Goal: Transaction & Acquisition: Purchase product/service

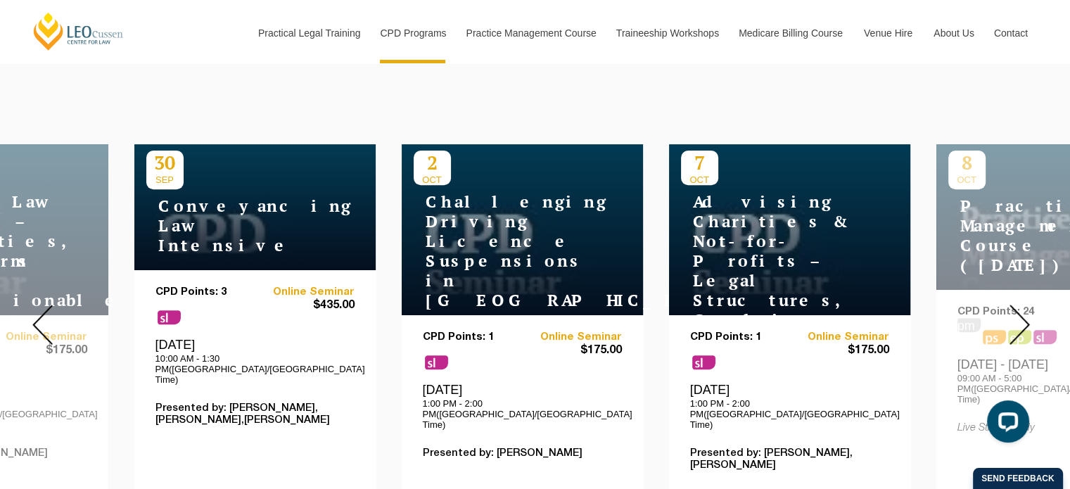
click at [353, 219] on div "Conveyancing Law Intensive" at bounding box center [254, 222] width 217 height 66
click at [315, 286] on link "Online Seminar" at bounding box center [305, 292] width 100 height 12
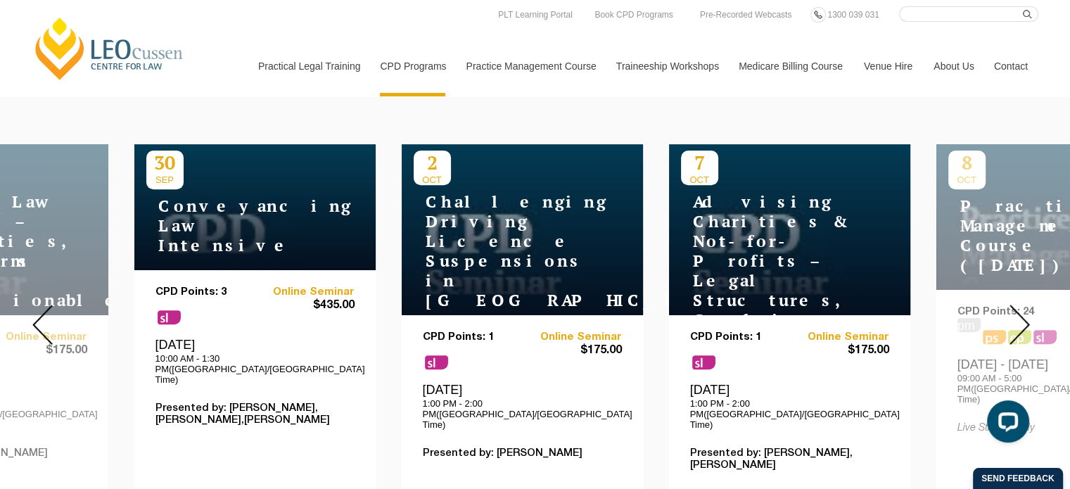
click at [1013, 305] on img at bounding box center [1020, 325] width 20 height 40
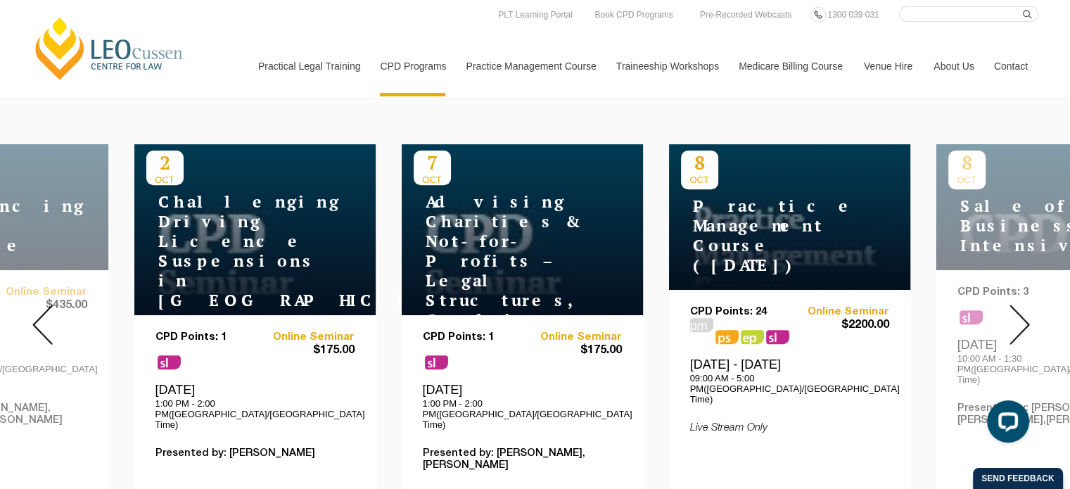
click at [1022, 305] on img at bounding box center [1020, 325] width 20 height 40
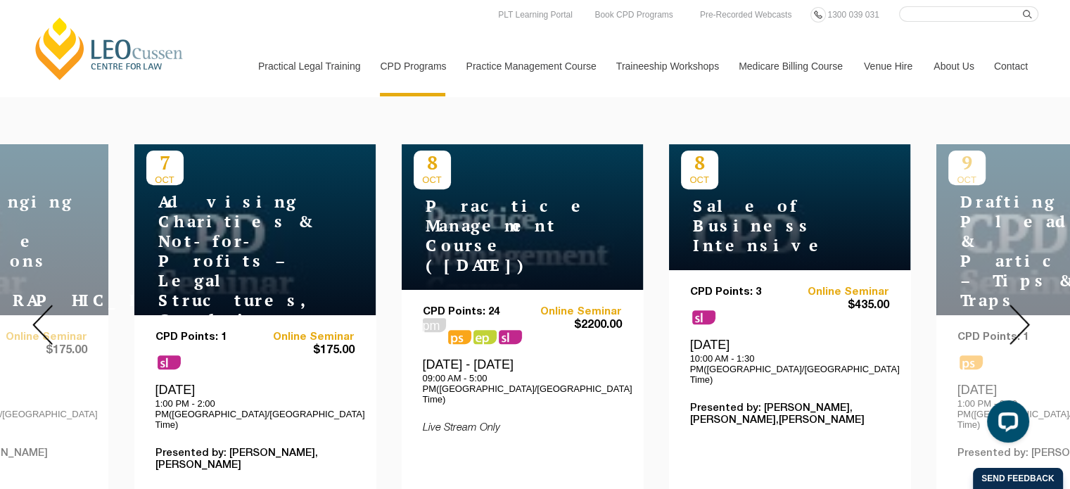
click at [1022, 305] on img at bounding box center [1020, 325] width 20 height 40
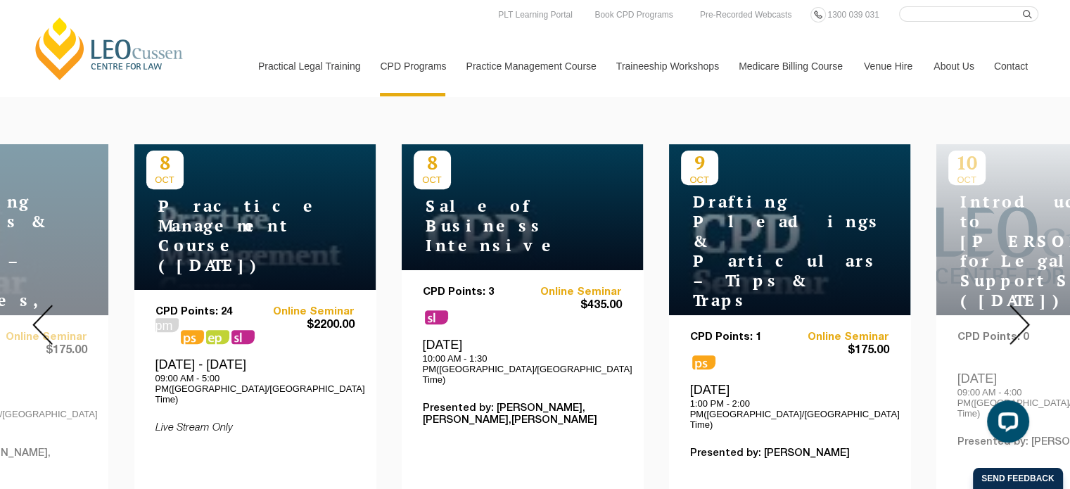
click at [1022, 305] on img at bounding box center [1020, 325] width 20 height 40
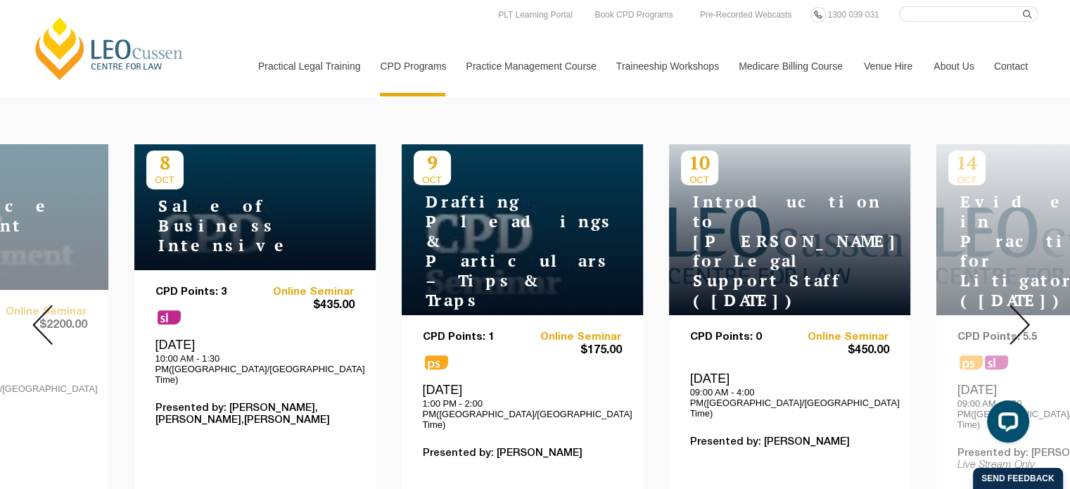
click at [1022, 305] on img at bounding box center [1020, 325] width 20 height 40
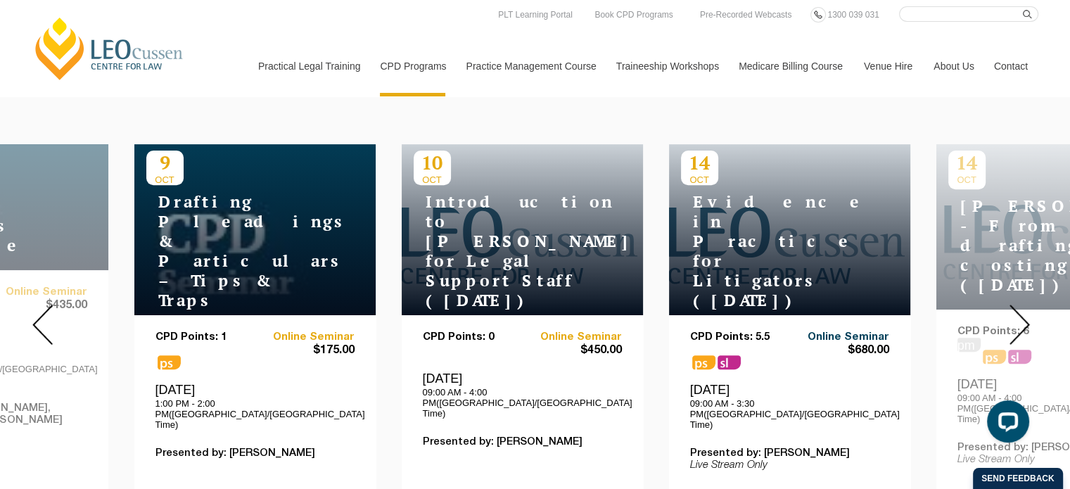
click at [837, 331] on link "Online Seminar" at bounding box center [840, 337] width 100 height 12
click at [1021, 305] on img at bounding box center [1020, 325] width 20 height 40
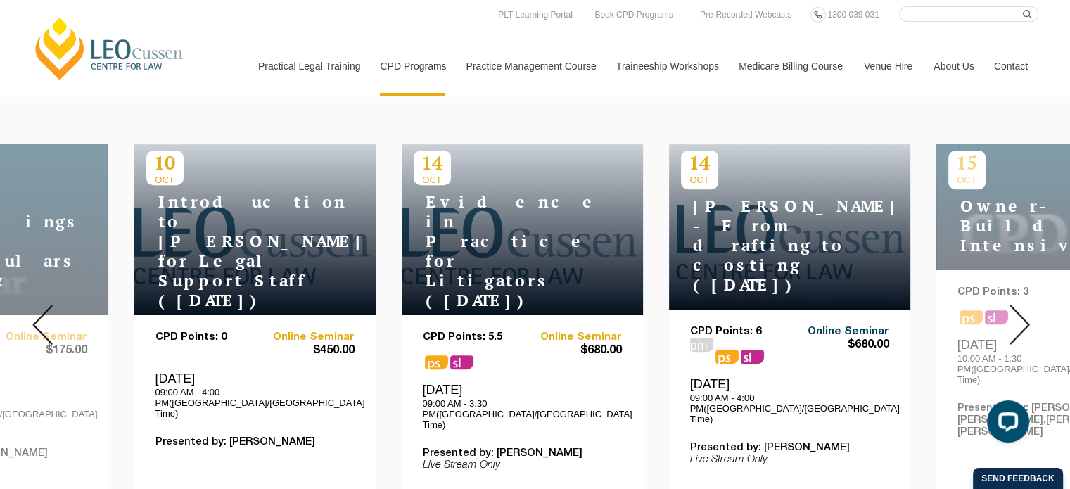
click at [839, 326] on link "Online Seminar" at bounding box center [840, 332] width 100 height 12
click at [1020, 312] on img at bounding box center [1020, 325] width 20 height 40
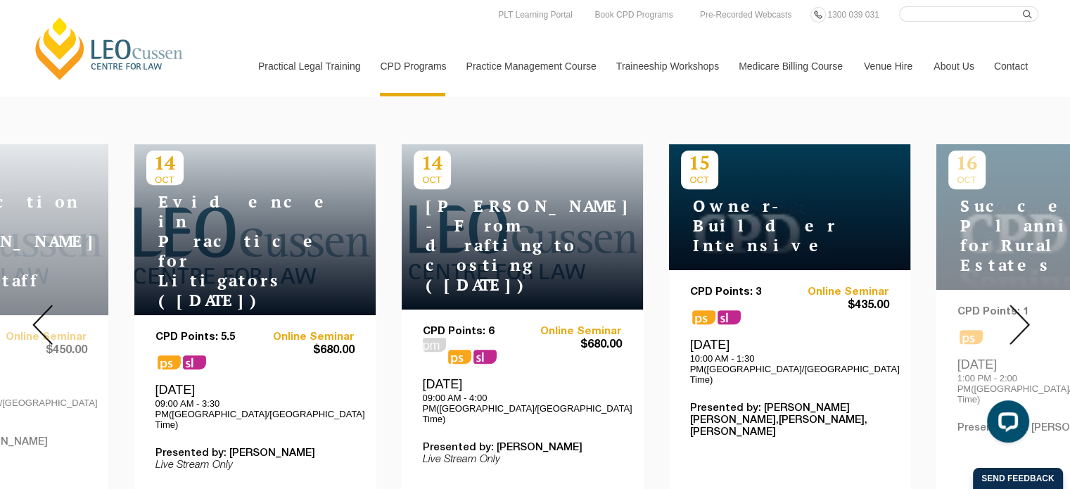
click at [1020, 312] on img at bounding box center [1020, 325] width 20 height 40
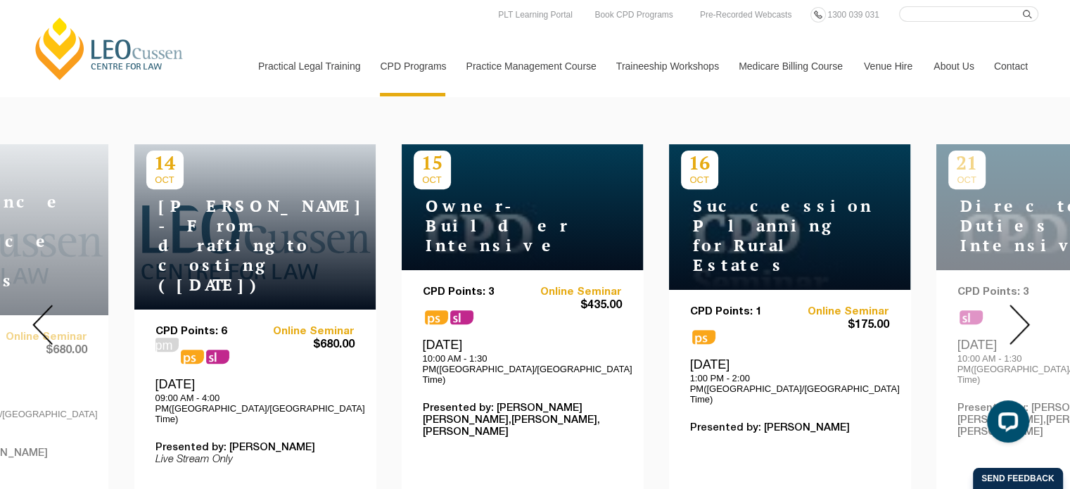
click at [1020, 312] on img at bounding box center [1020, 325] width 20 height 40
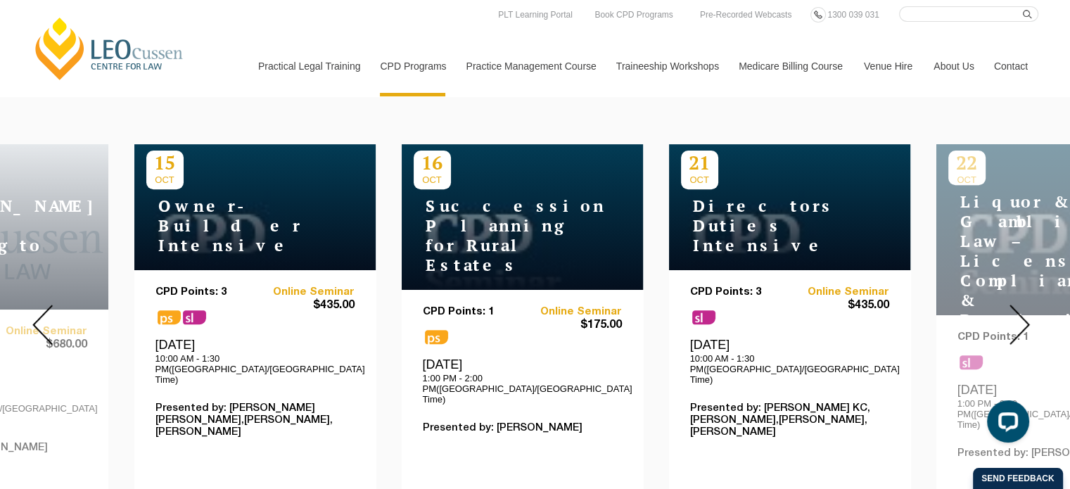
click at [1020, 312] on img at bounding box center [1020, 325] width 20 height 40
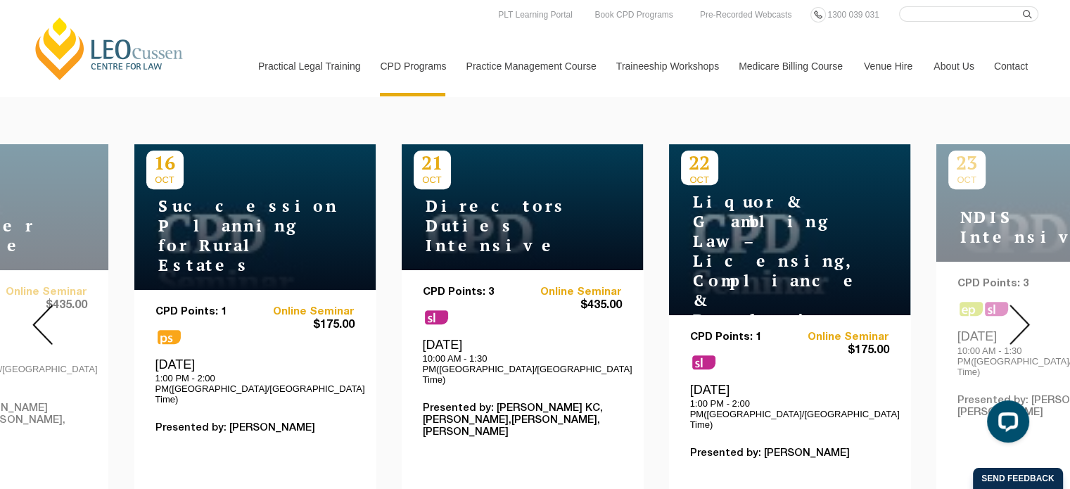
click at [1020, 312] on img at bounding box center [1020, 325] width 20 height 40
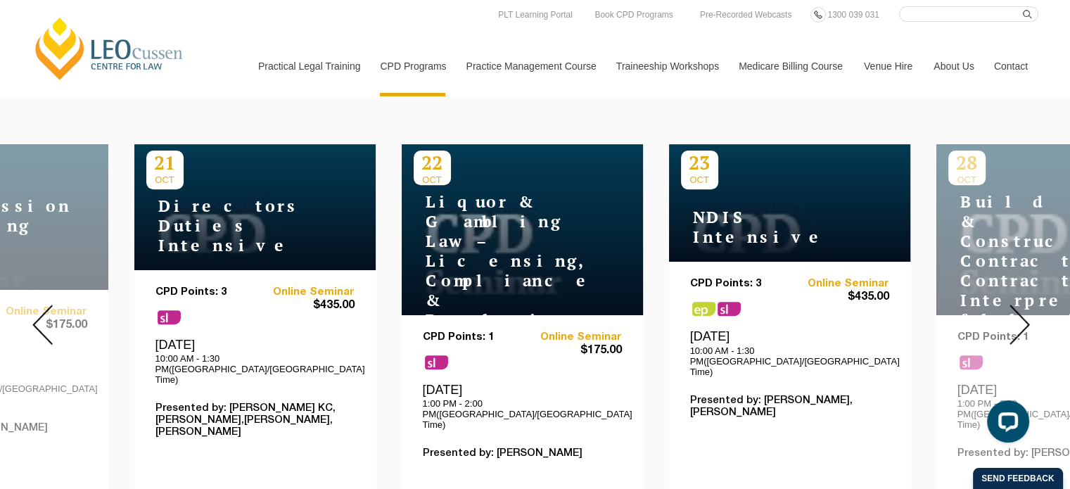
click at [1020, 312] on img at bounding box center [1020, 325] width 20 height 40
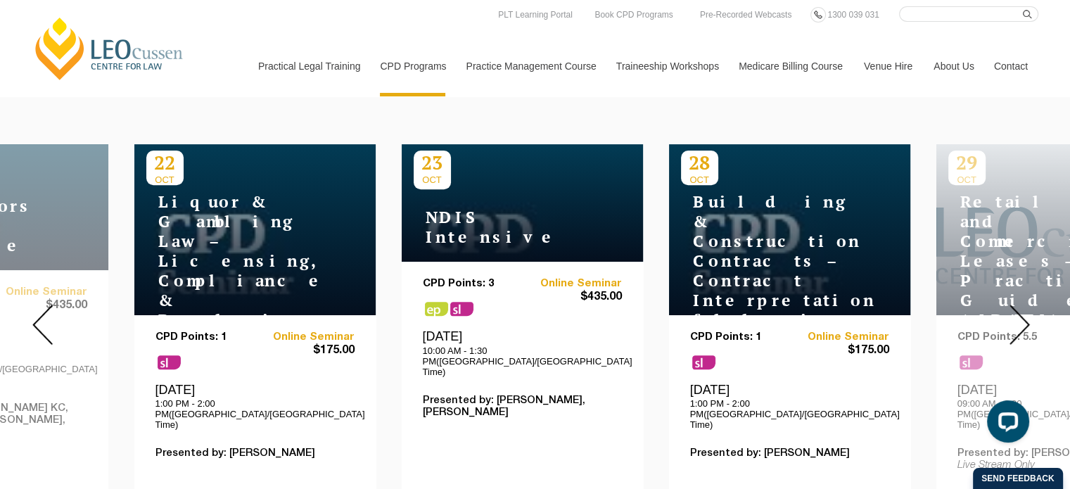
click at [1020, 312] on img at bounding box center [1020, 325] width 20 height 40
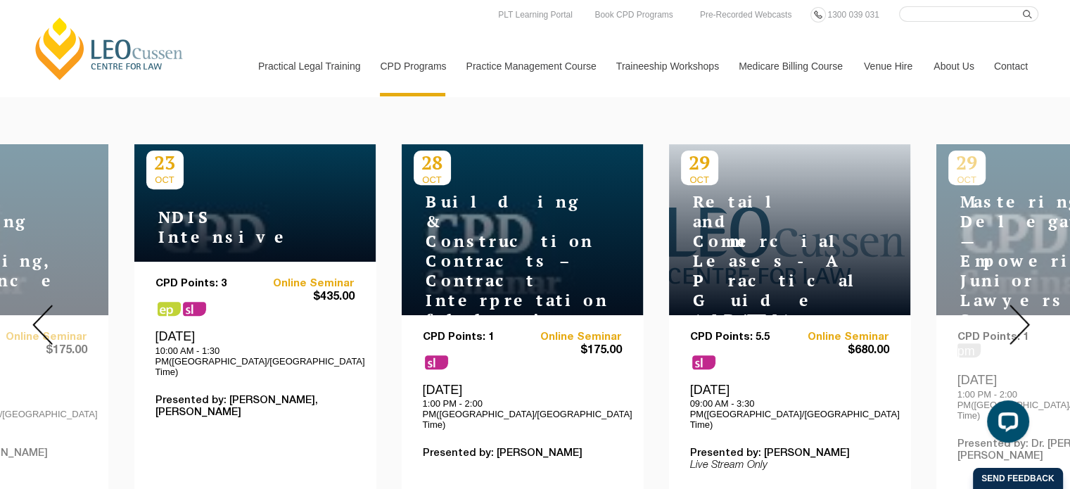
click at [1020, 312] on img at bounding box center [1020, 325] width 20 height 40
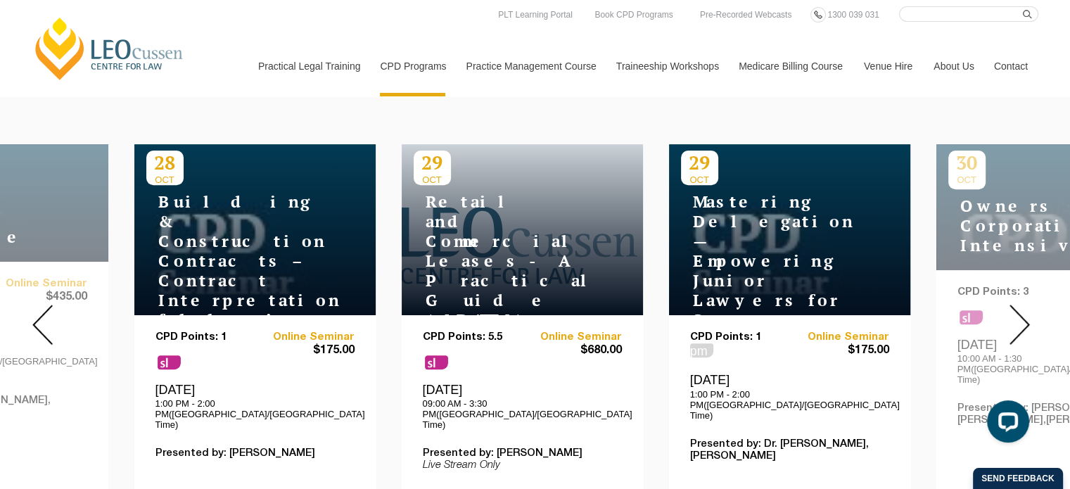
click at [1020, 312] on img at bounding box center [1020, 325] width 20 height 40
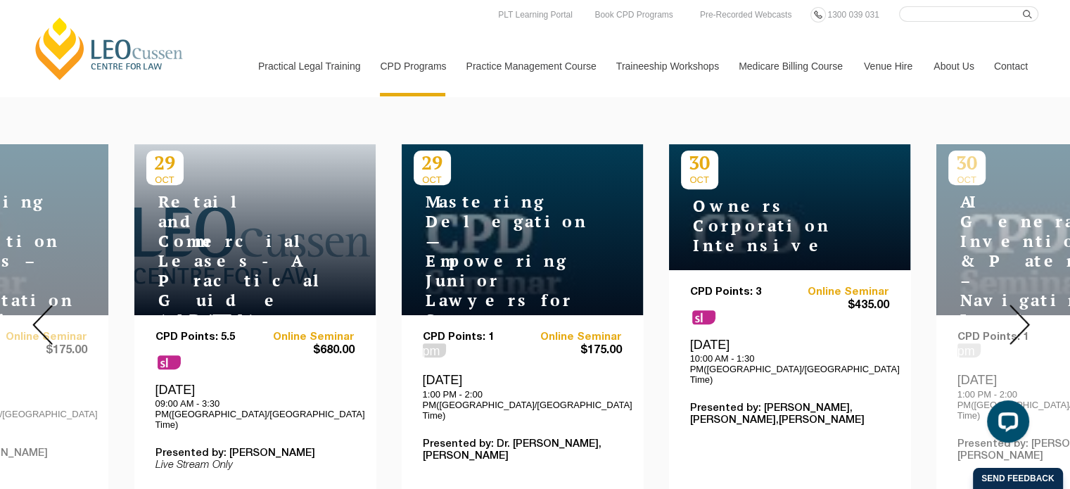
click at [1020, 312] on img at bounding box center [1020, 325] width 20 height 40
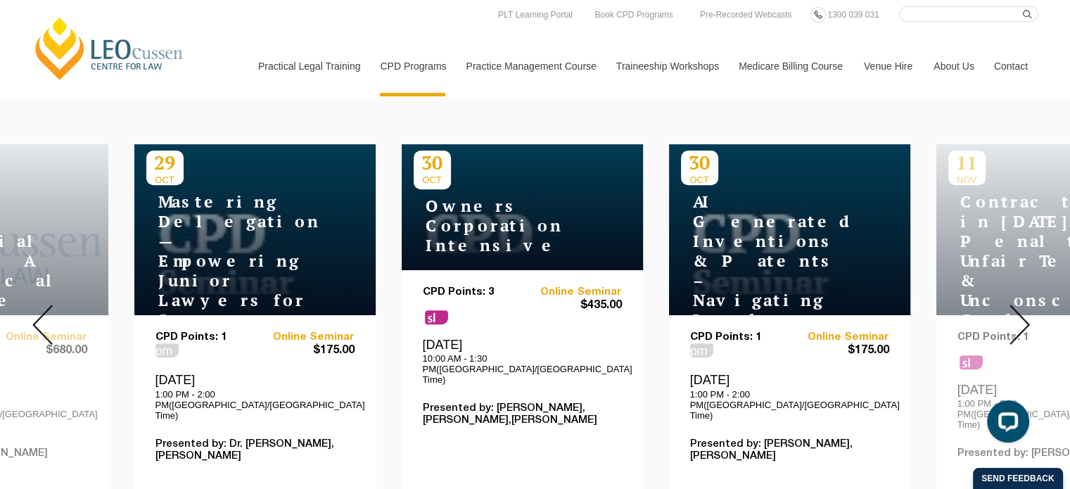
click at [1020, 312] on img at bounding box center [1020, 325] width 20 height 40
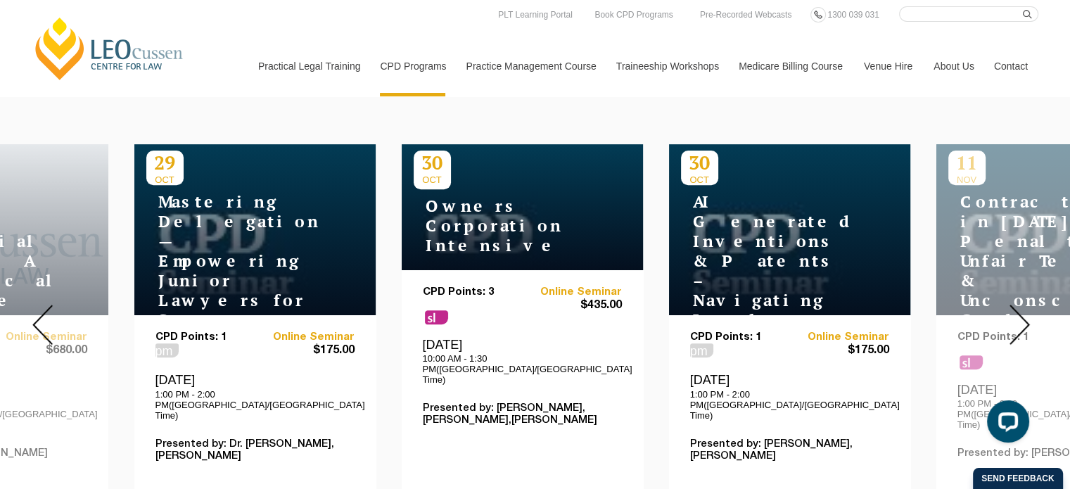
click at [1020, 312] on img at bounding box center [1020, 325] width 20 height 40
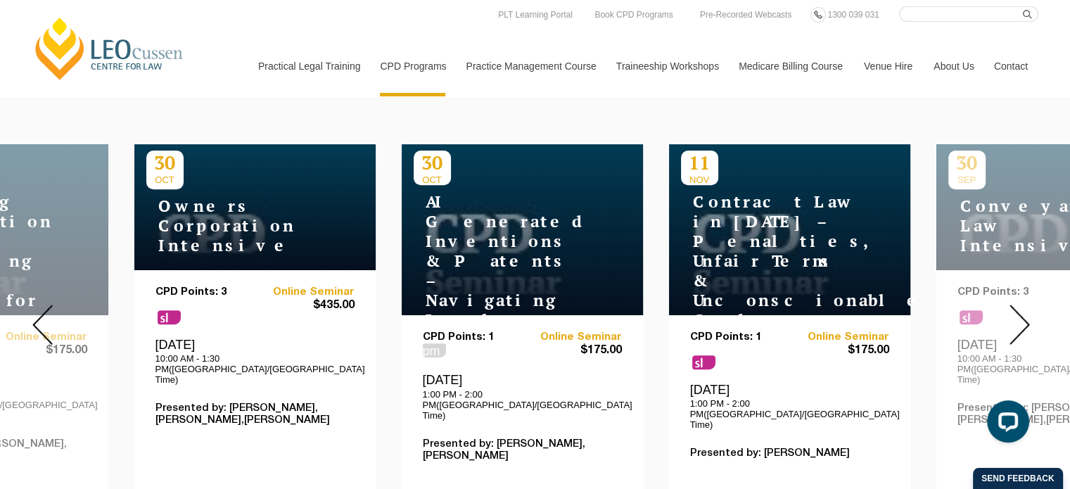
click at [1020, 312] on img at bounding box center [1020, 325] width 20 height 40
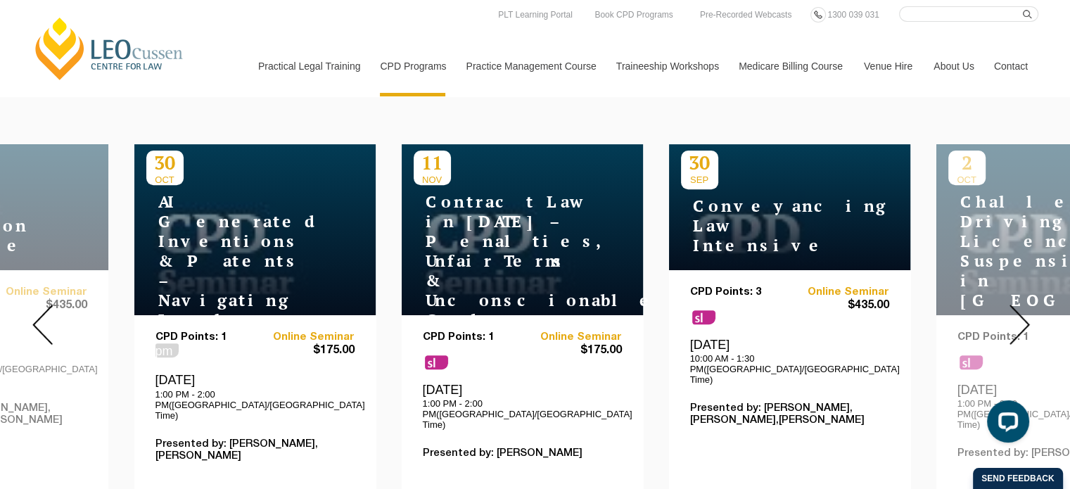
click at [1020, 312] on img at bounding box center [1020, 325] width 20 height 40
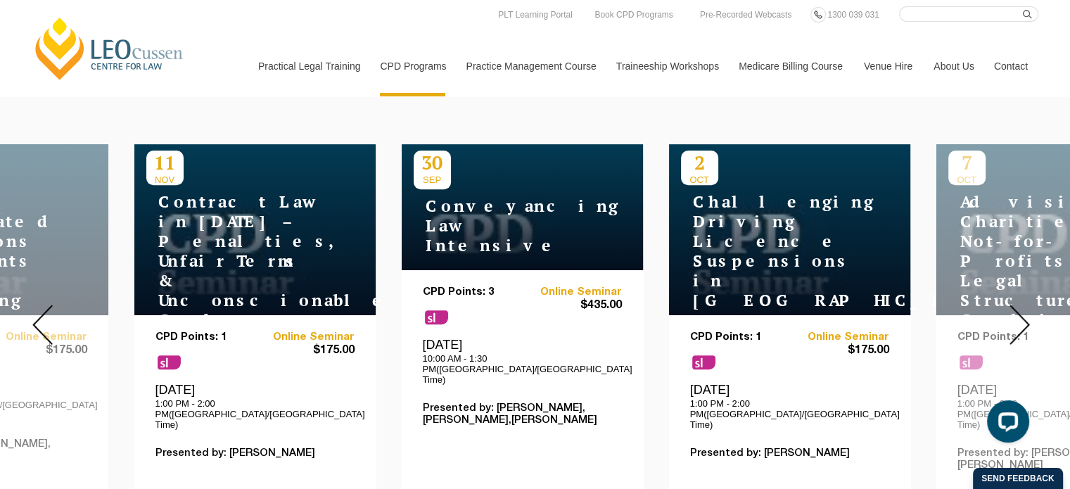
click at [1023, 311] on img at bounding box center [1020, 325] width 20 height 40
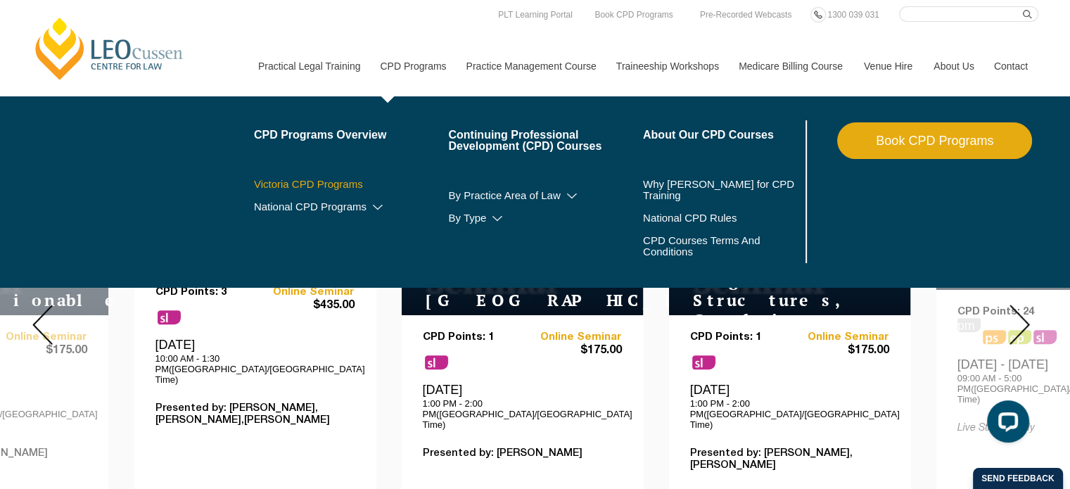
click at [346, 186] on link "Victoria CPD Programs" at bounding box center [351, 184] width 195 height 11
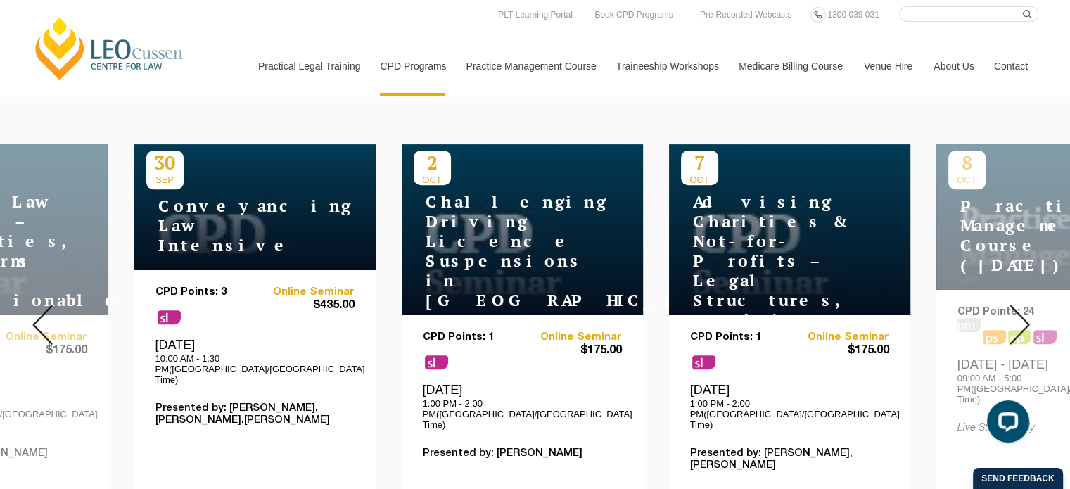
click at [1018, 305] on img at bounding box center [1020, 325] width 20 height 40
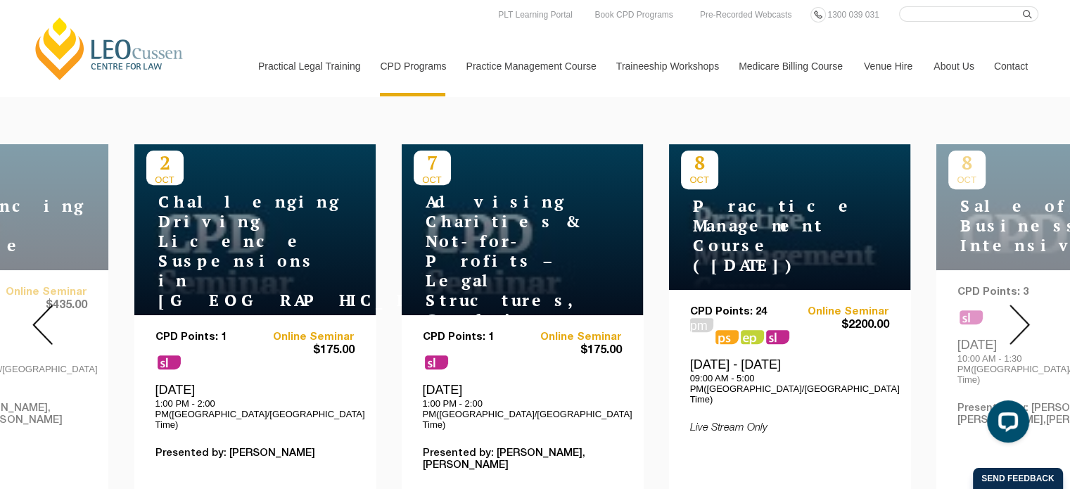
click at [1018, 305] on img at bounding box center [1020, 325] width 20 height 40
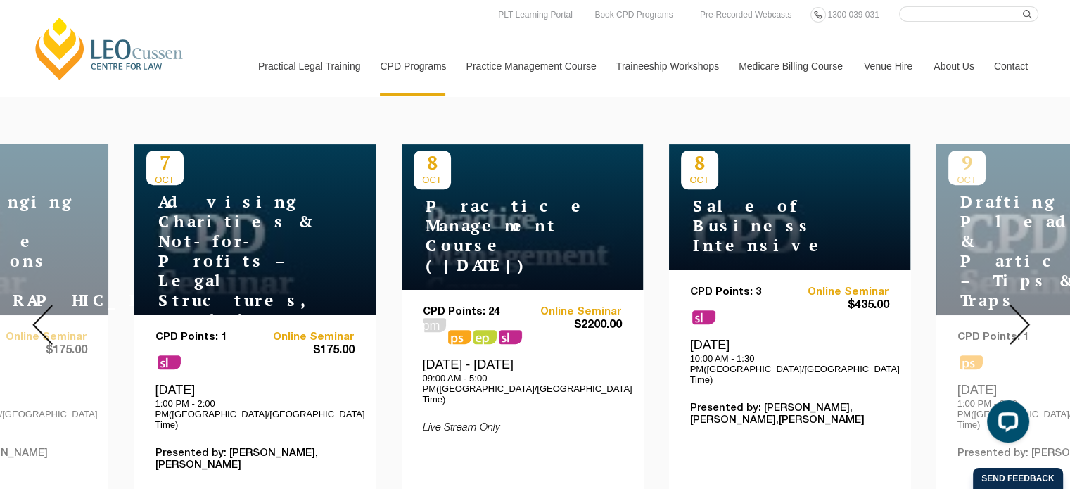
click at [791, 245] on div "8 OCT Sale of Business Intensive" at bounding box center [789, 207] width 241 height 126
click at [837, 286] on link "Online Seminar" at bounding box center [840, 292] width 100 height 12
click at [1027, 312] on img at bounding box center [1020, 325] width 20 height 40
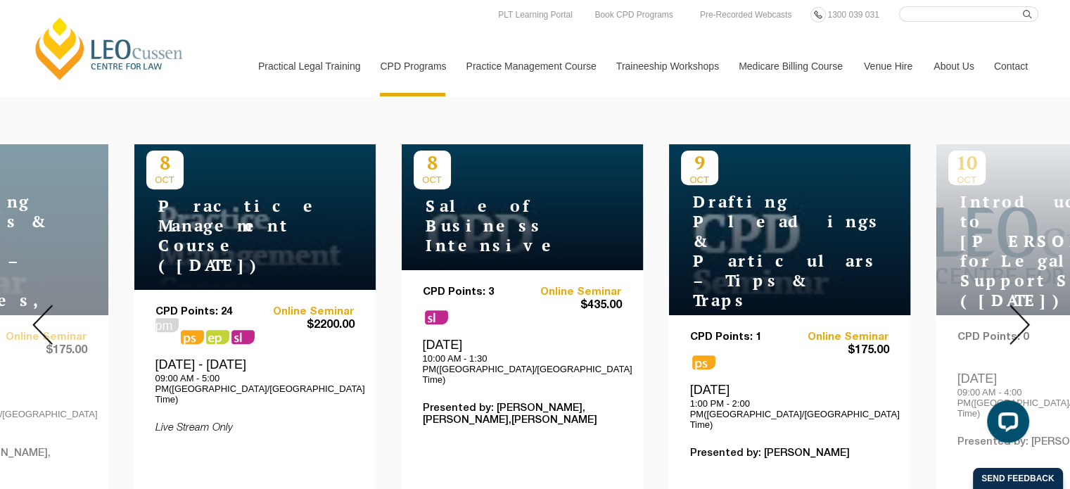
click at [1027, 312] on img at bounding box center [1020, 325] width 20 height 40
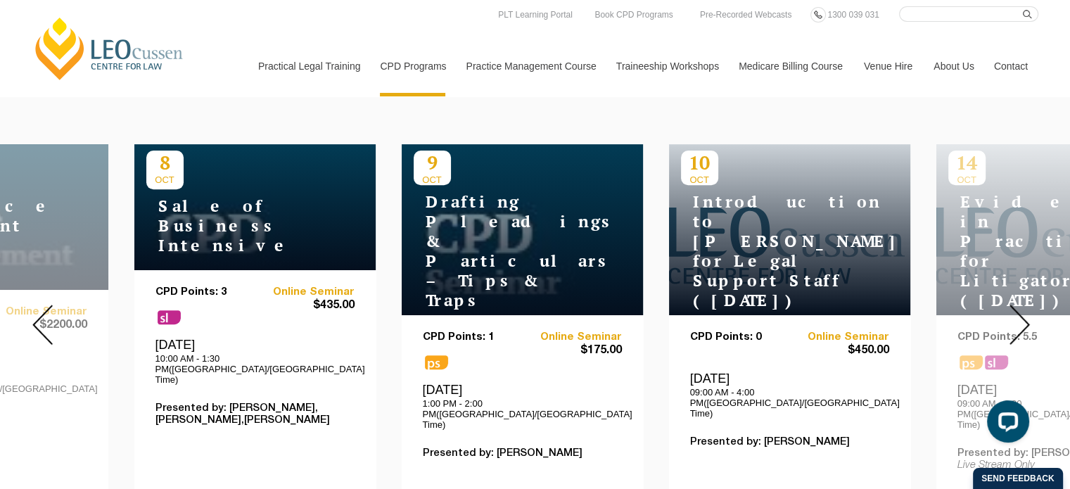
click at [1027, 312] on img at bounding box center [1020, 325] width 20 height 40
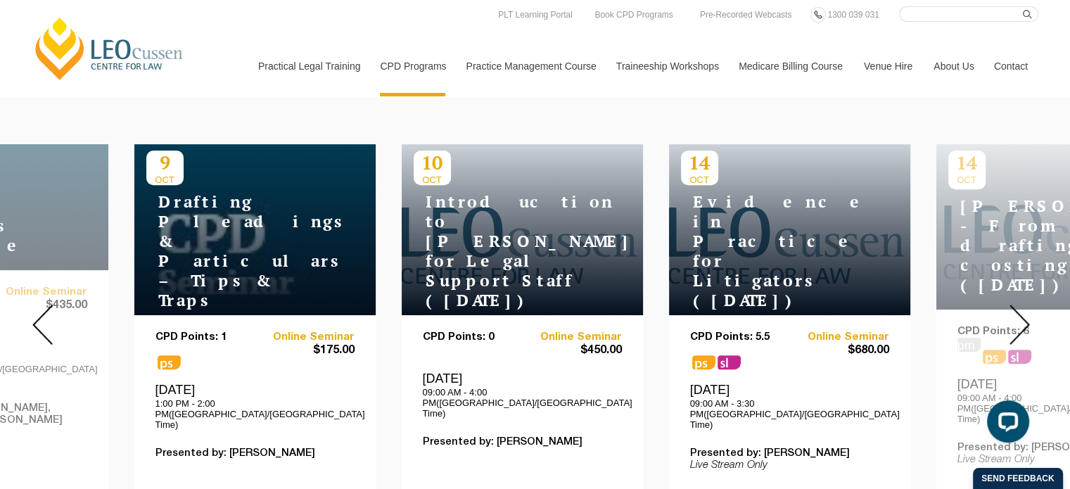
click at [1027, 312] on img at bounding box center [1020, 325] width 20 height 40
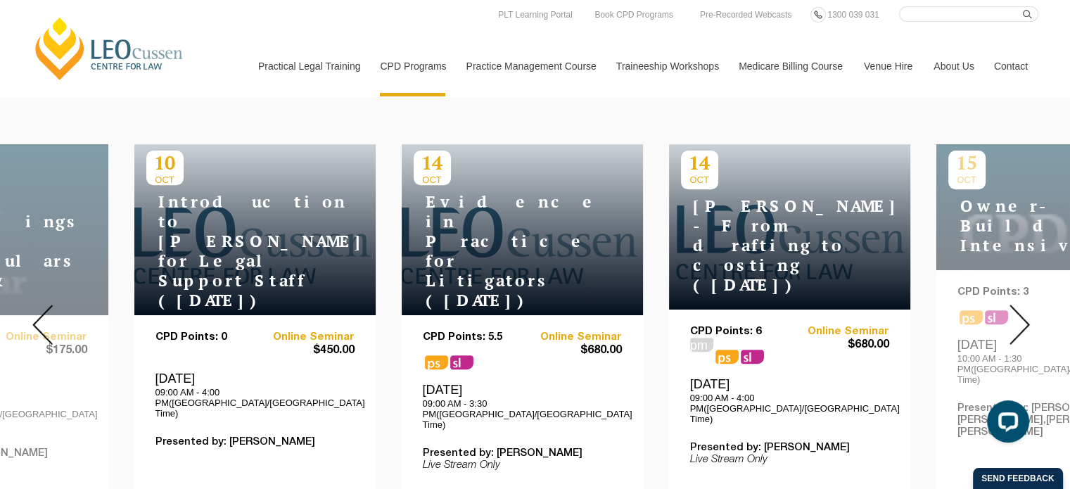
click at [1027, 312] on img at bounding box center [1020, 325] width 20 height 40
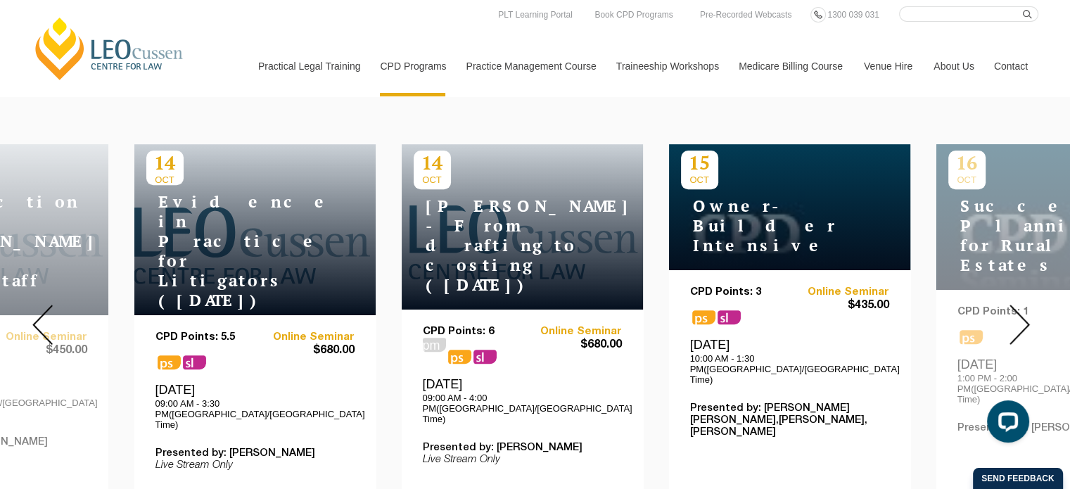
click at [1027, 312] on img at bounding box center [1020, 325] width 20 height 40
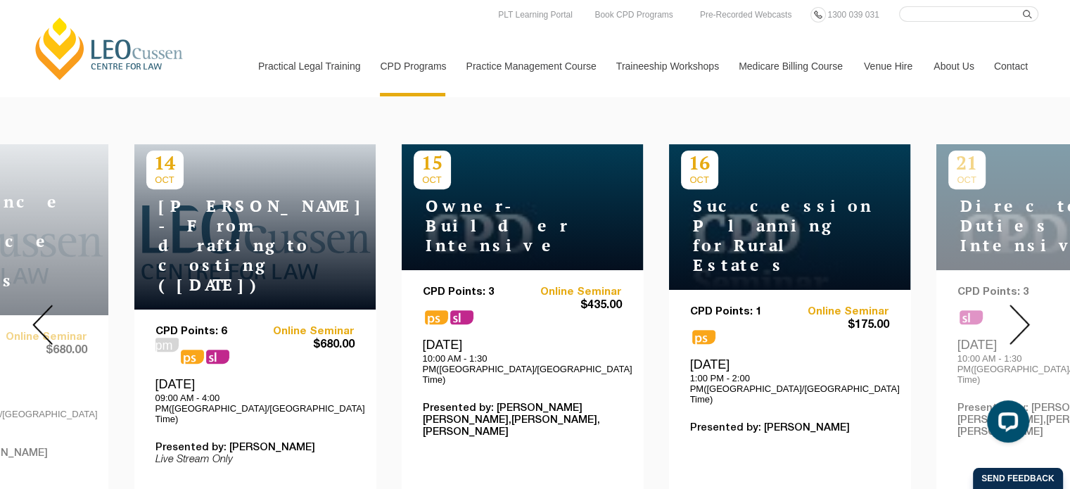
click at [1027, 312] on img at bounding box center [1020, 325] width 20 height 40
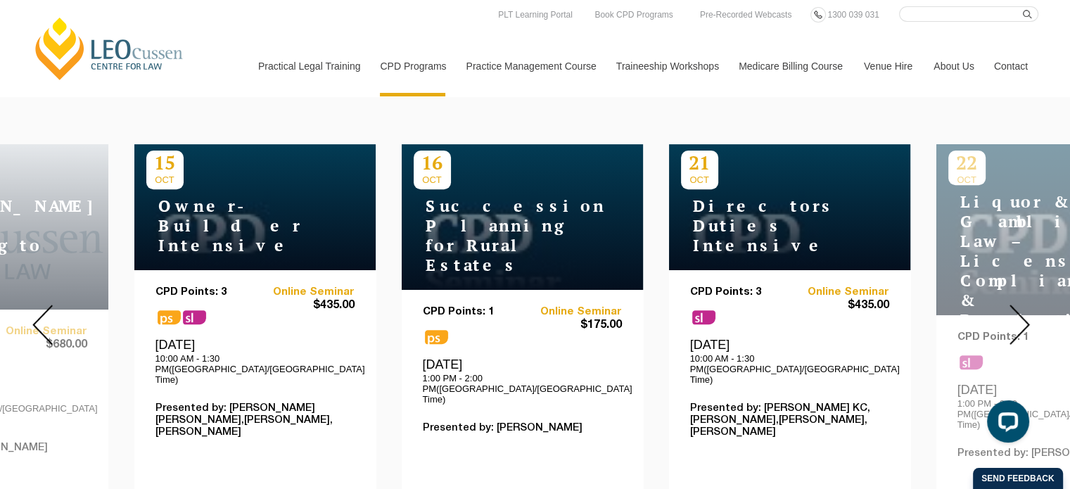
click at [1027, 312] on img at bounding box center [1020, 325] width 20 height 40
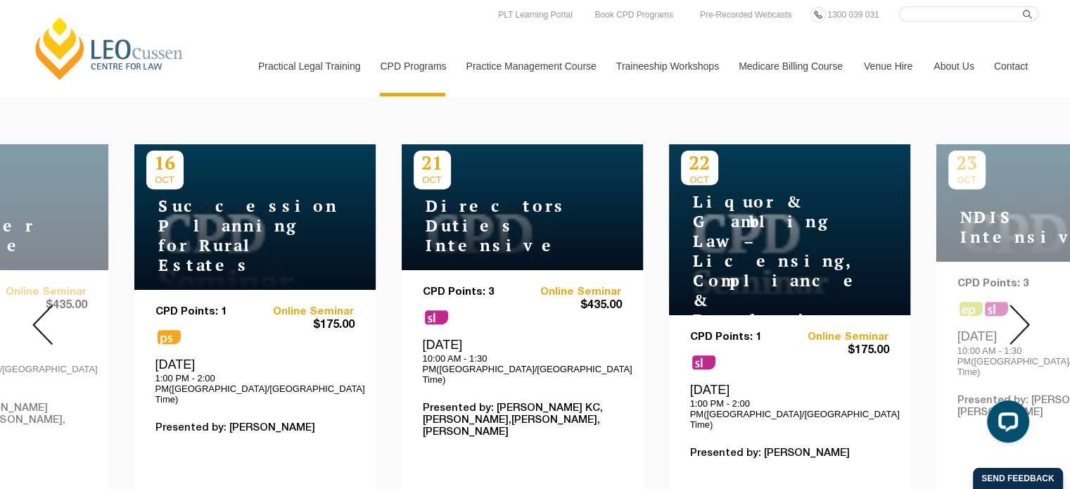
click at [1027, 312] on img at bounding box center [1020, 325] width 20 height 40
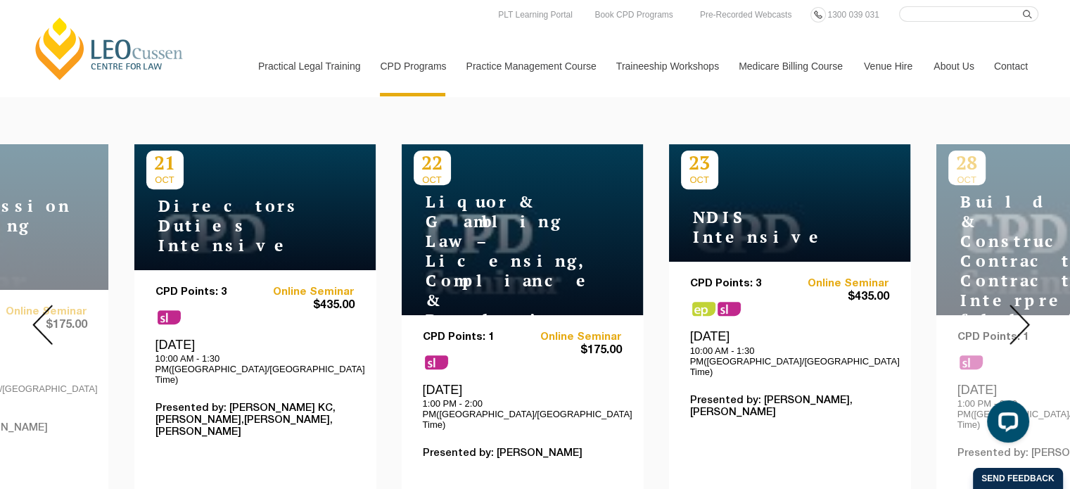
click at [1027, 312] on img at bounding box center [1020, 325] width 20 height 40
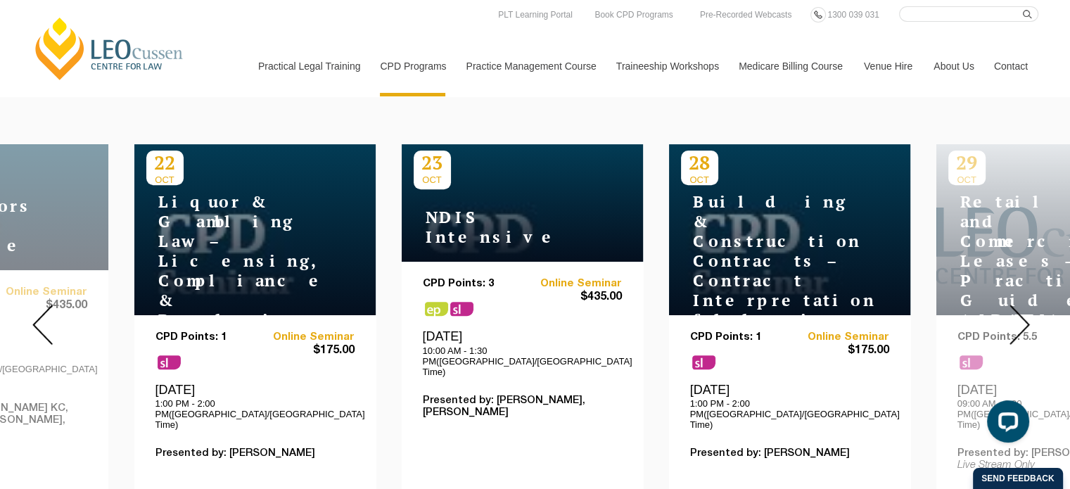
click at [1027, 312] on img at bounding box center [1020, 325] width 20 height 40
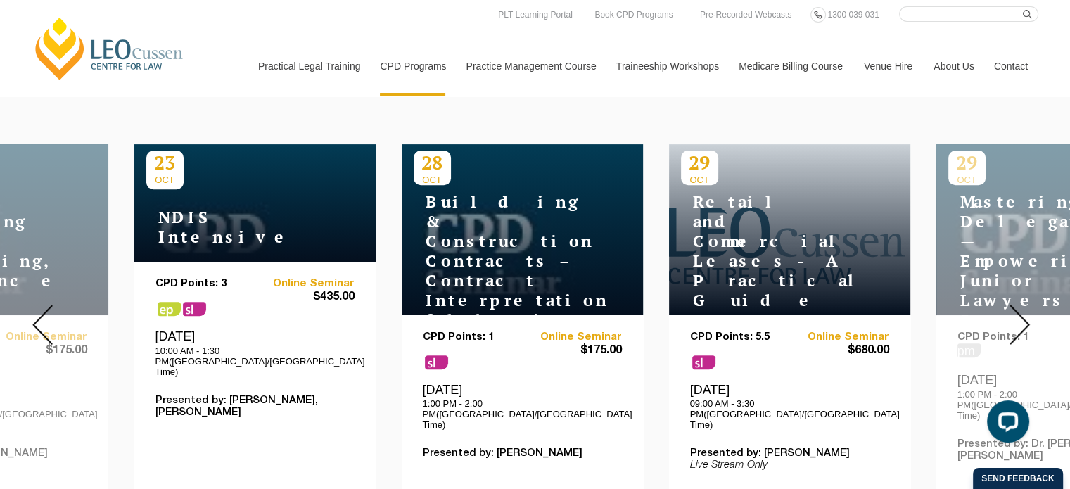
click at [1027, 312] on img at bounding box center [1020, 325] width 20 height 40
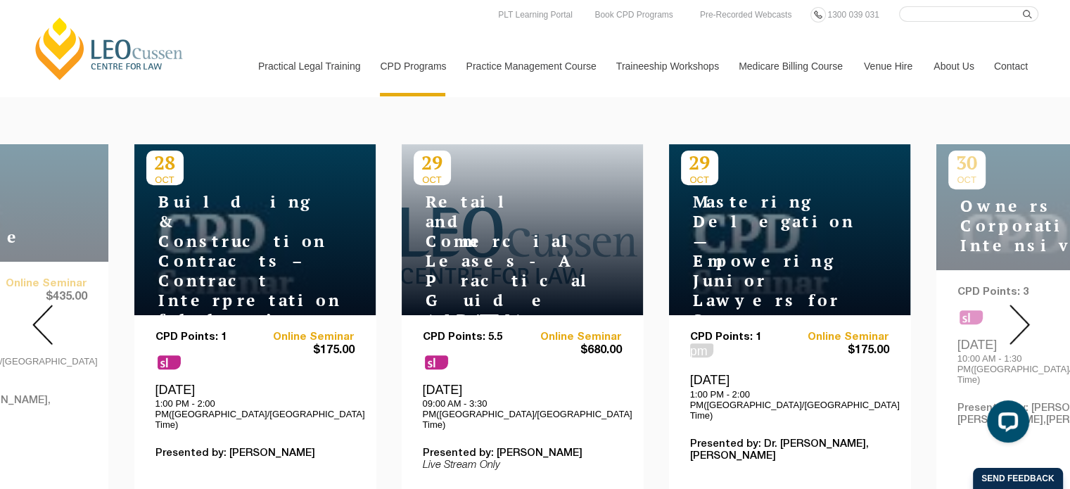
click at [1027, 312] on img at bounding box center [1020, 325] width 20 height 40
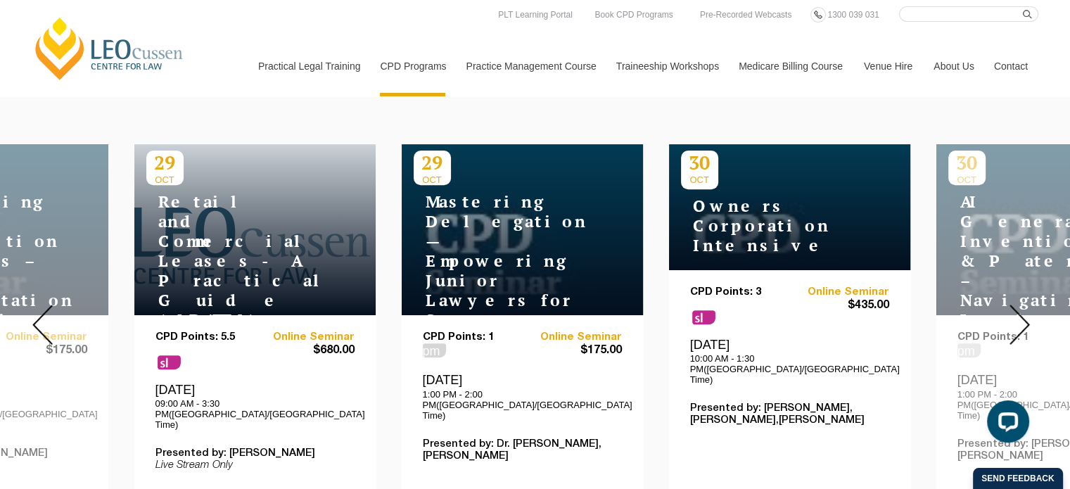
click at [1027, 312] on img at bounding box center [1020, 325] width 20 height 40
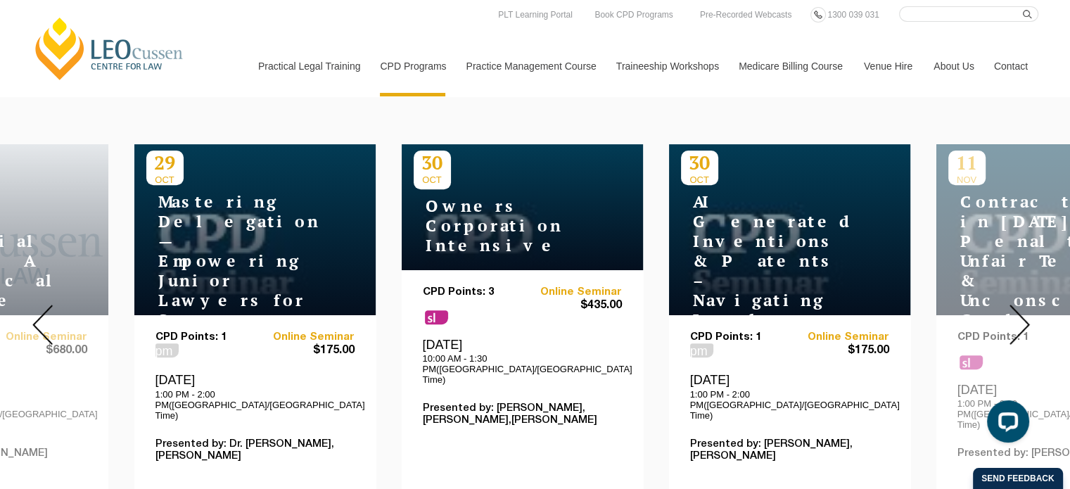
click at [1027, 312] on img at bounding box center [1020, 325] width 20 height 40
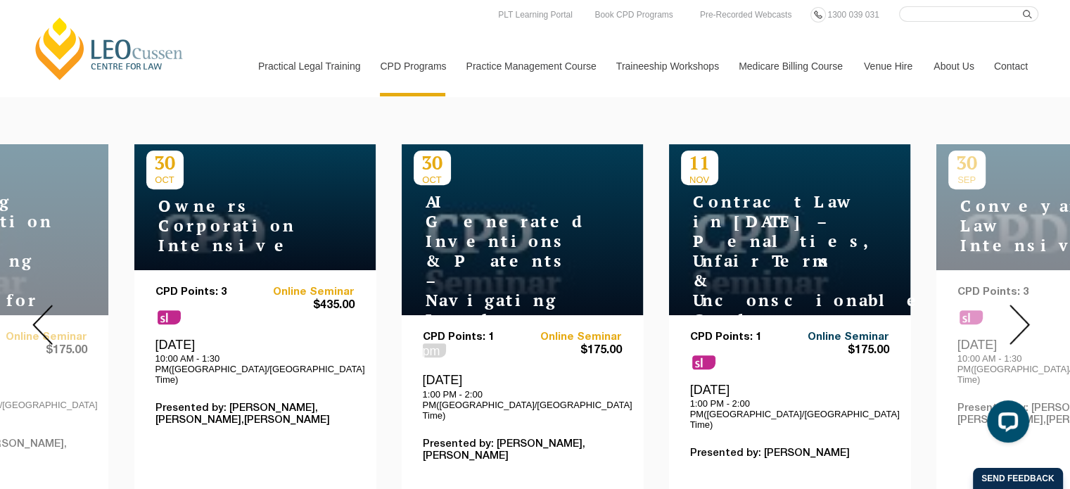
click at [858, 331] on link "Online Seminar" at bounding box center [840, 337] width 100 height 12
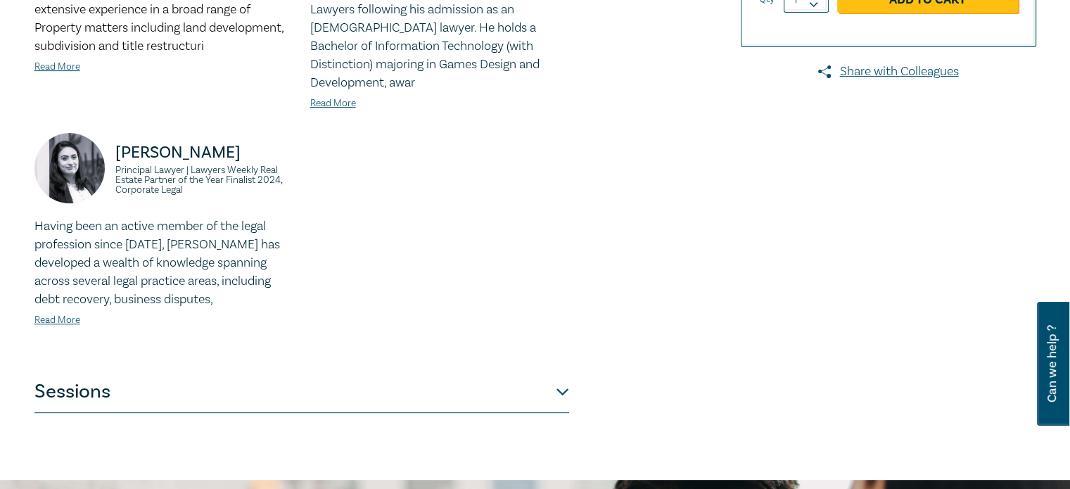
scroll to position [524, 0]
click at [557, 370] on button "Sessions" at bounding box center [301, 391] width 535 height 42
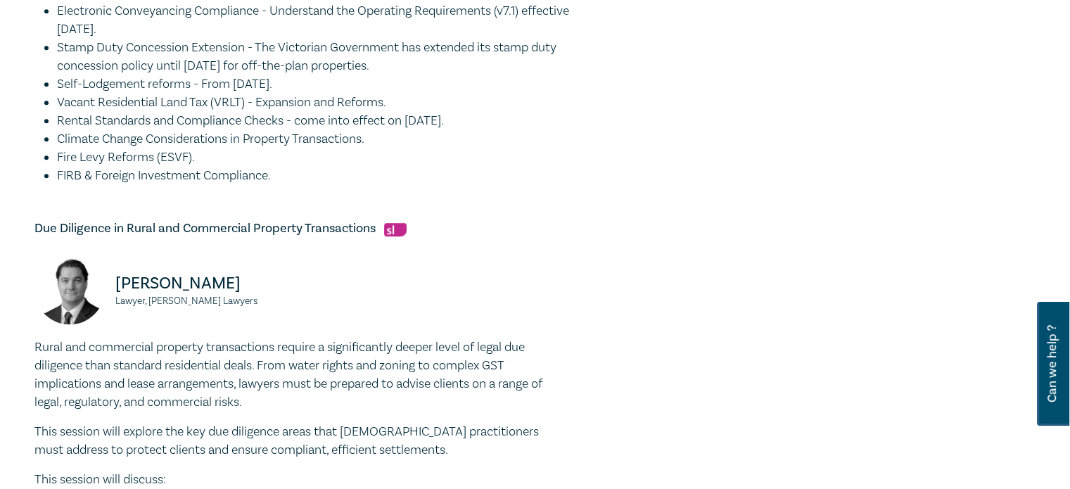
scroll to position [777, 0]
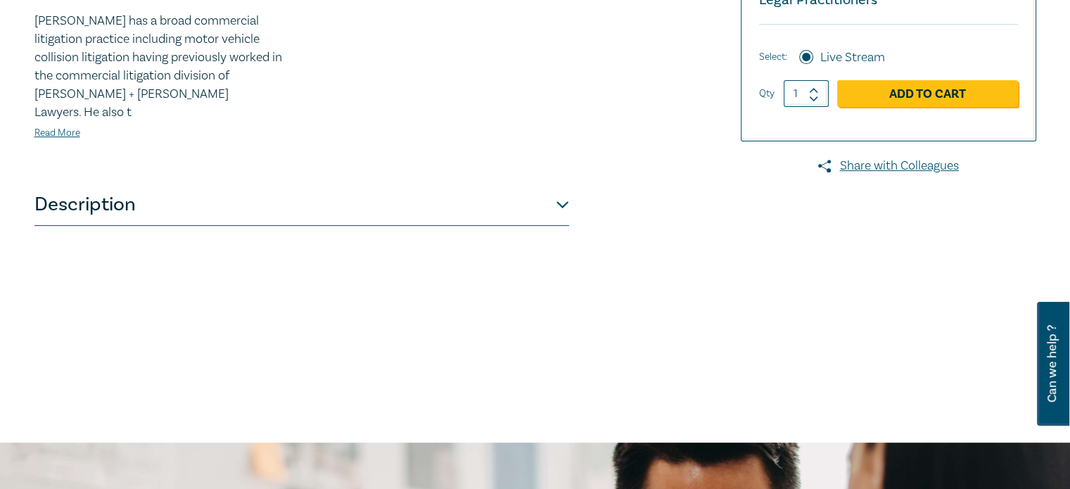
scroll to position [523, 0]
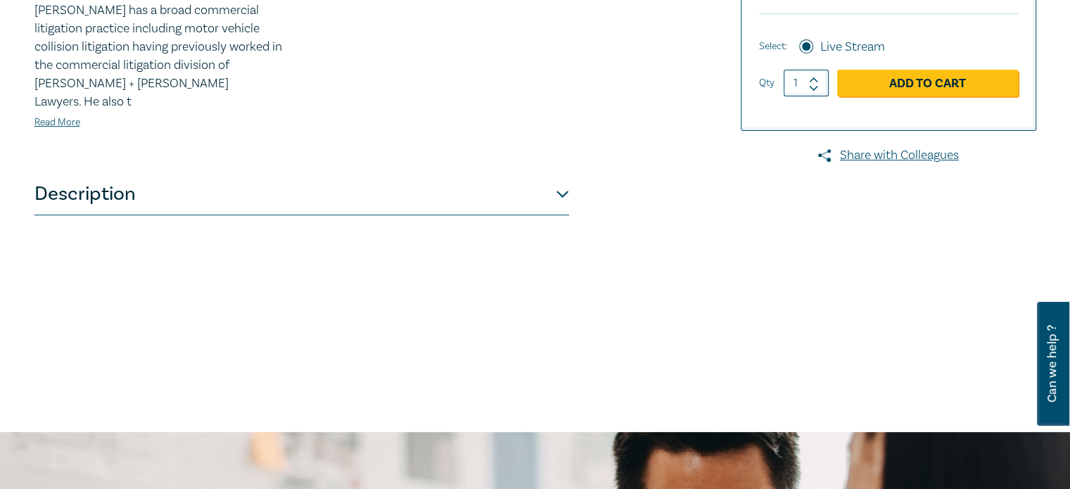
click at [560, 173] on button "Description" at bounding box center [301, 194] width 535 height 42
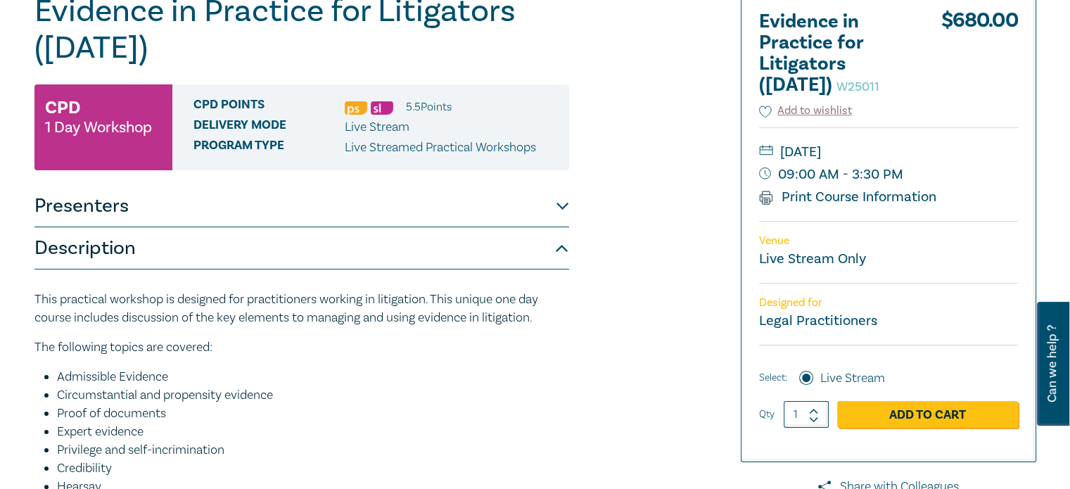
scroll to position [185, 0]
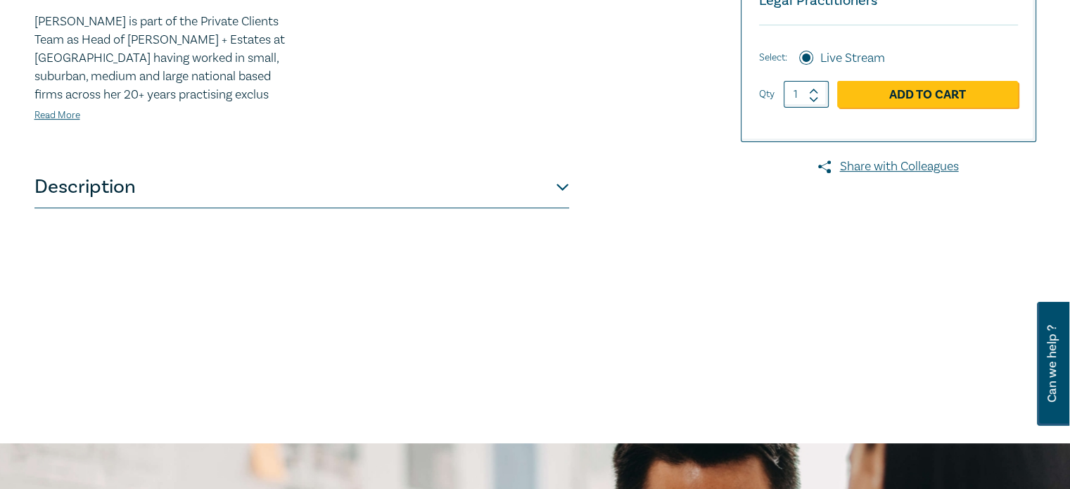
scroll to position [512, 0]
click at [559, 186] on button "Description" at bounding box center [301, 186] width 535 height 42
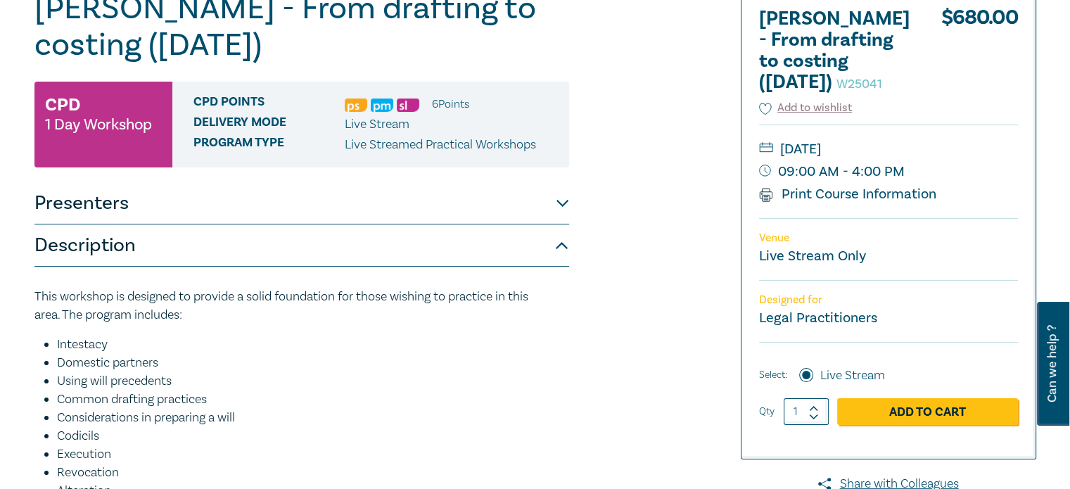
scroll to position [194, 0]
click at [559, 203] on button "Presenters" at bounding box center [301, 203] width 535 height 42
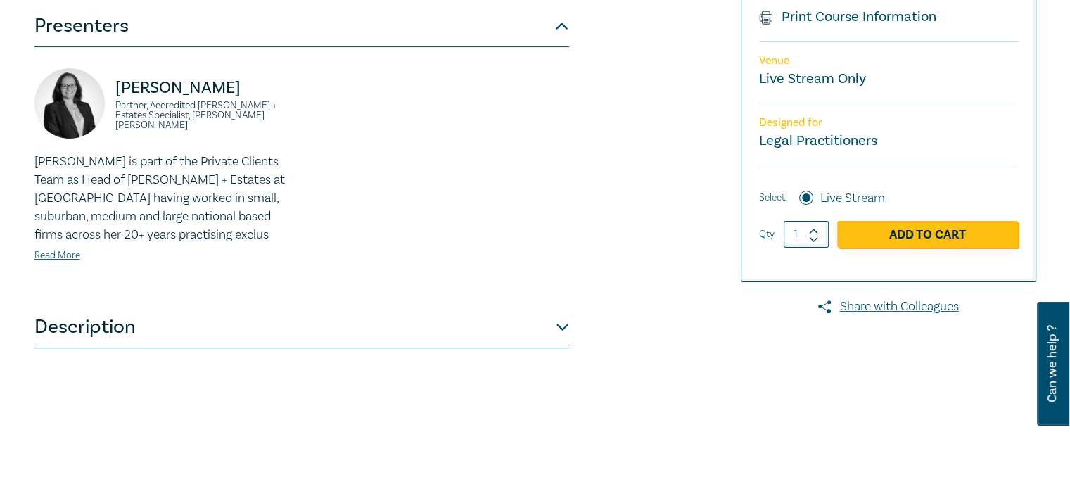
scroll to position [372, 0]
click at [557, 336] on button "Description" at bounding box center [301, 327] width 535 height 42
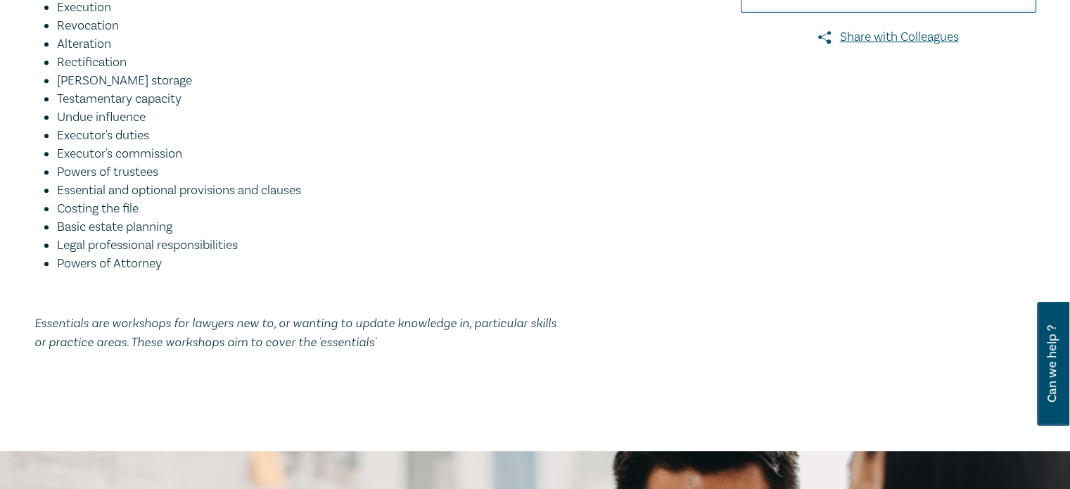
scroll to position [657, 0]
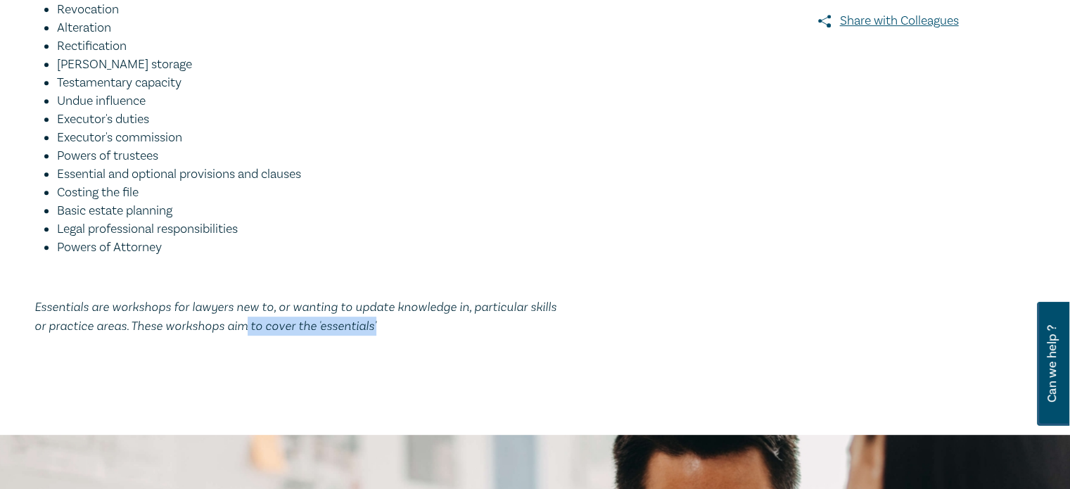
drag, startPoint x: 227, startPoint y: 326, endPoint x: 372, endPoint y: 329, distance: 145.0
click at [372, 329] on p "Essentials are workshops for lawyers new to, or wanting to update knowledge in,…" at bounding box center [301, 317] width 535 height 38
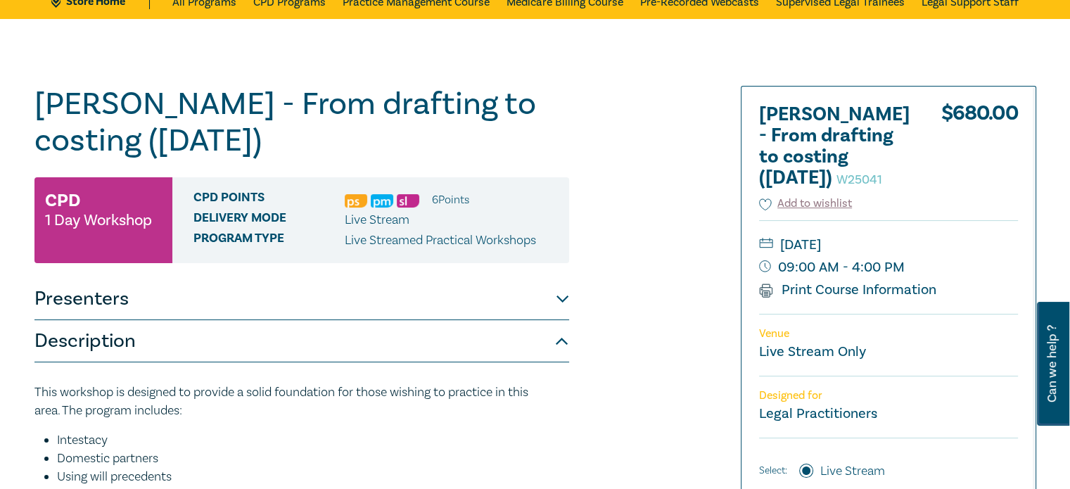
scroll to position [99, 0]
click at [558, 293] on button "Presenters" at bounding box center [301, 299] width 535 height 42
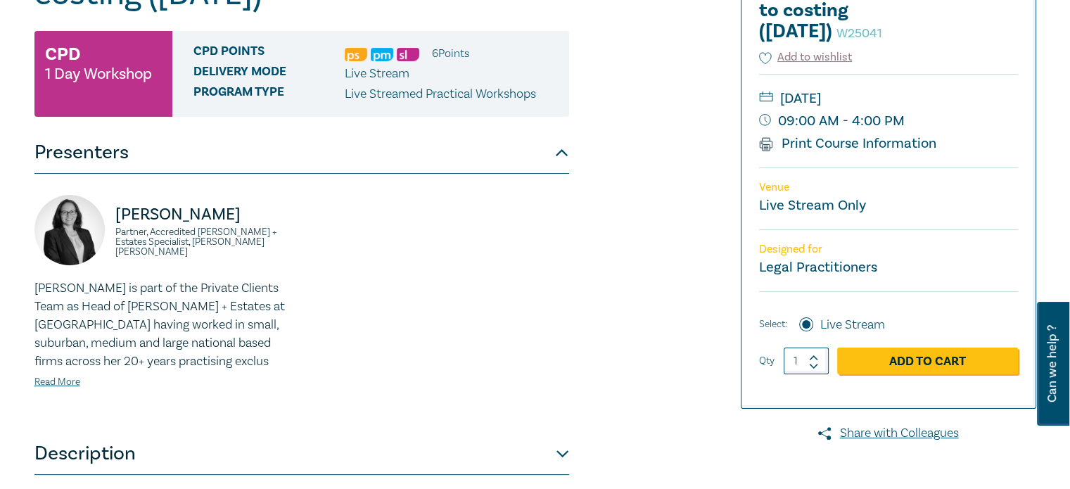
scroll to position [253, 0]
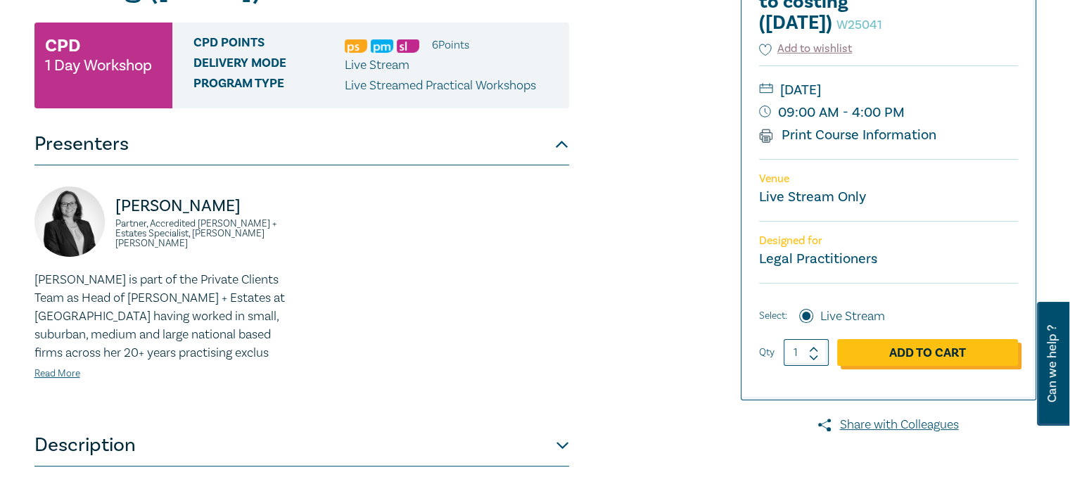
click at [892, 366] on link "Add to Cart" at bounding box center [927, 352] width 181 height 27
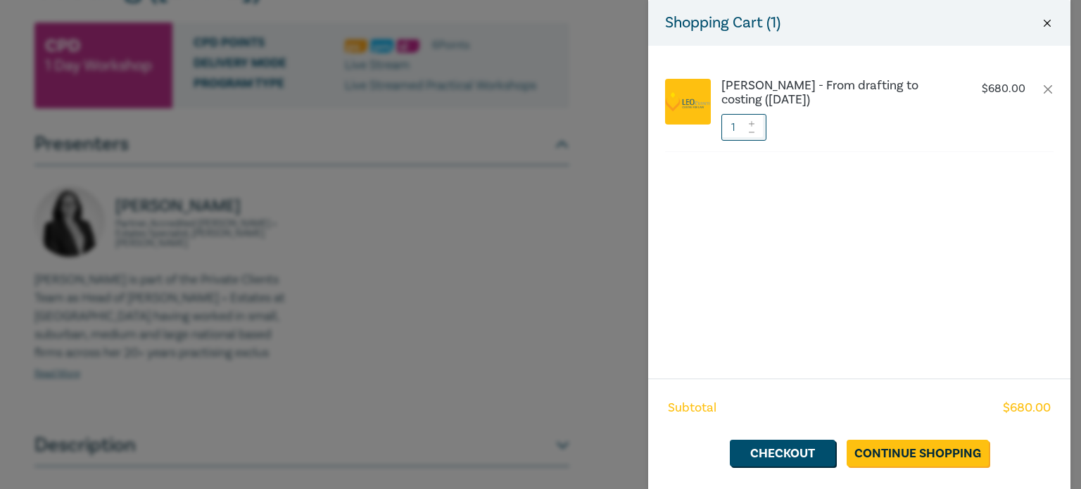
click at [1049, 25] on button "Close" at bounding box center [1047, 23] width 13 height 13
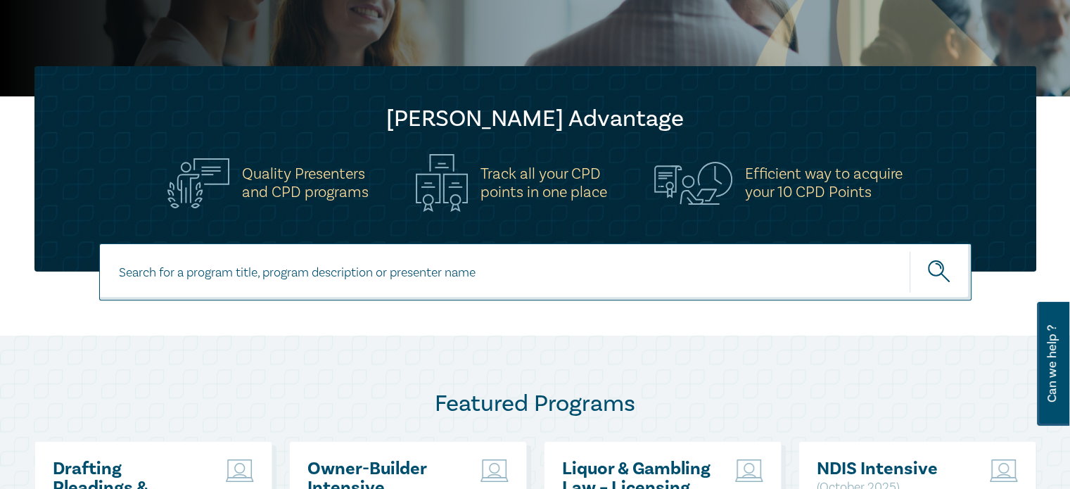
scroll to position [377, 0]
click at [379, 271] on input at bounding box center [535, 271] width 873 height 57
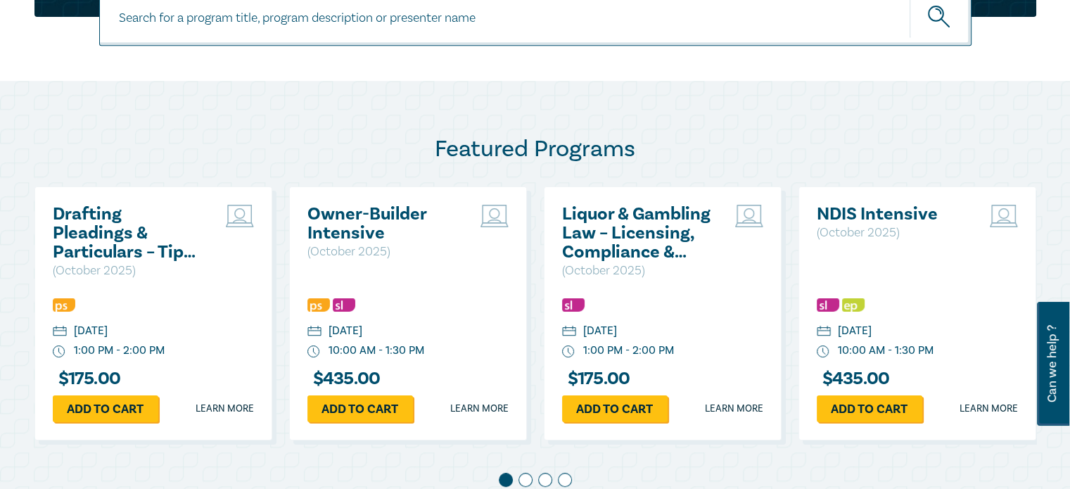
scroll to position [636, 0]
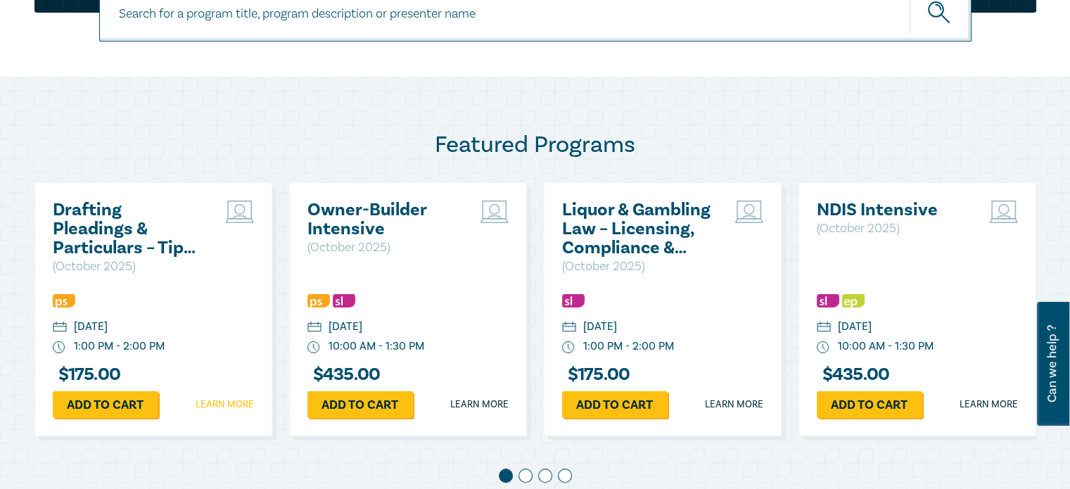
click at [232, 402] on link "Learn more" at bounding box center [225, 405] width 58 height 14
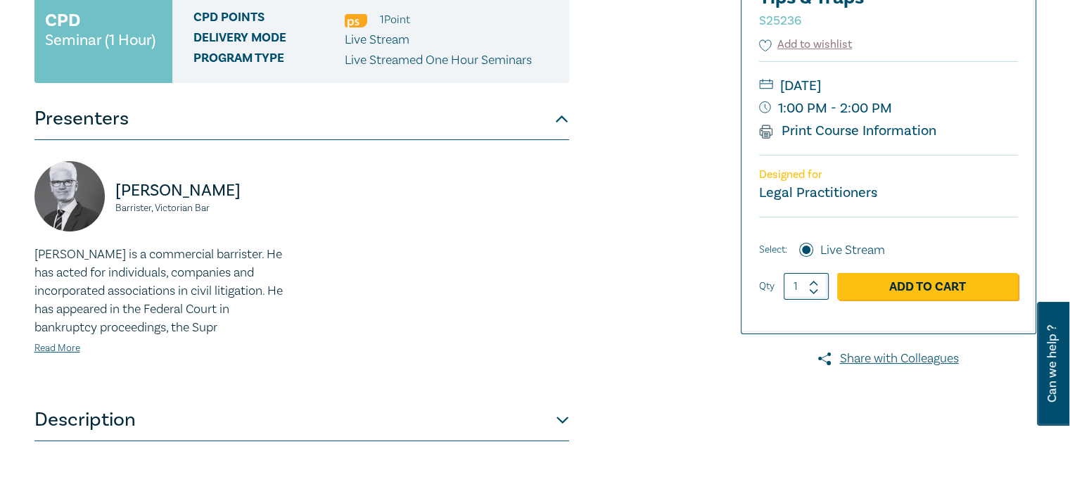
scroll to position [296, 0]
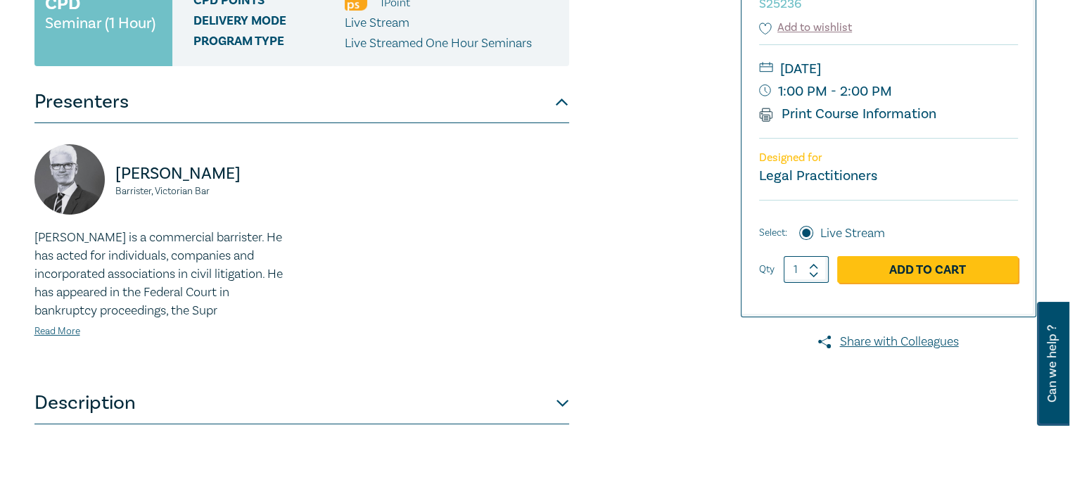
click at [563, 402] on button "Description" at bounding box center [301, 403] width 535 height 42
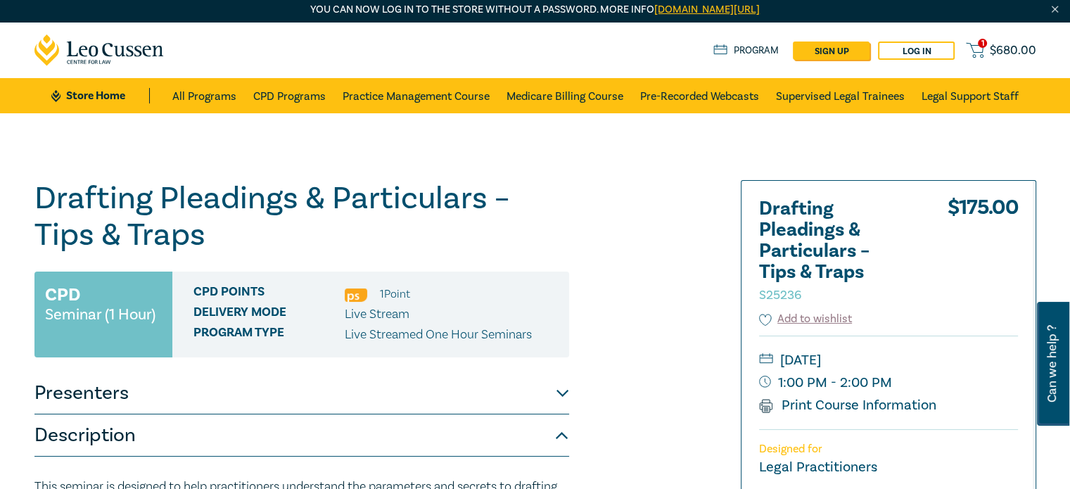
scroll to position [11, 0]
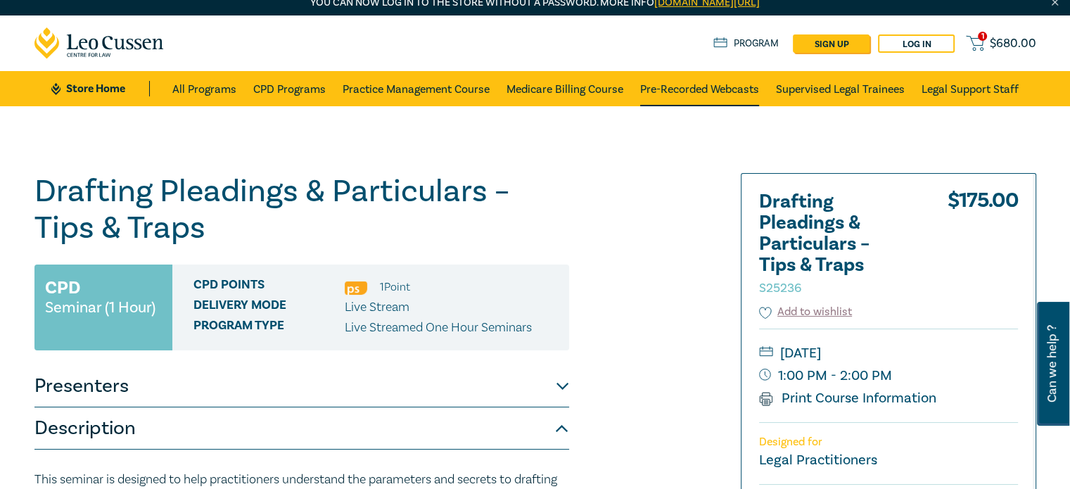
click at [698, 95] on link "Pre-Recorded Webcasts" at bounding box center [699, 88] width 119 height 35
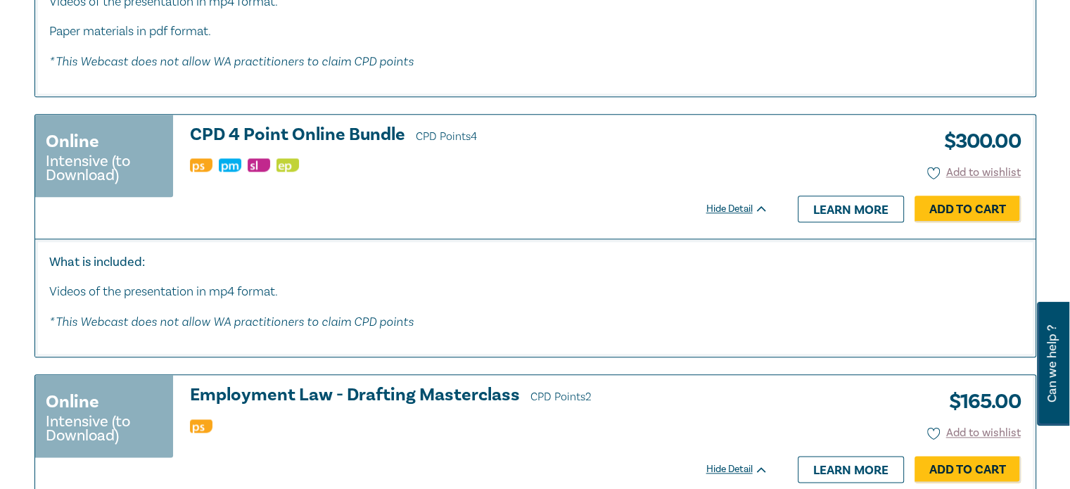
scroll to position [6995, 0]
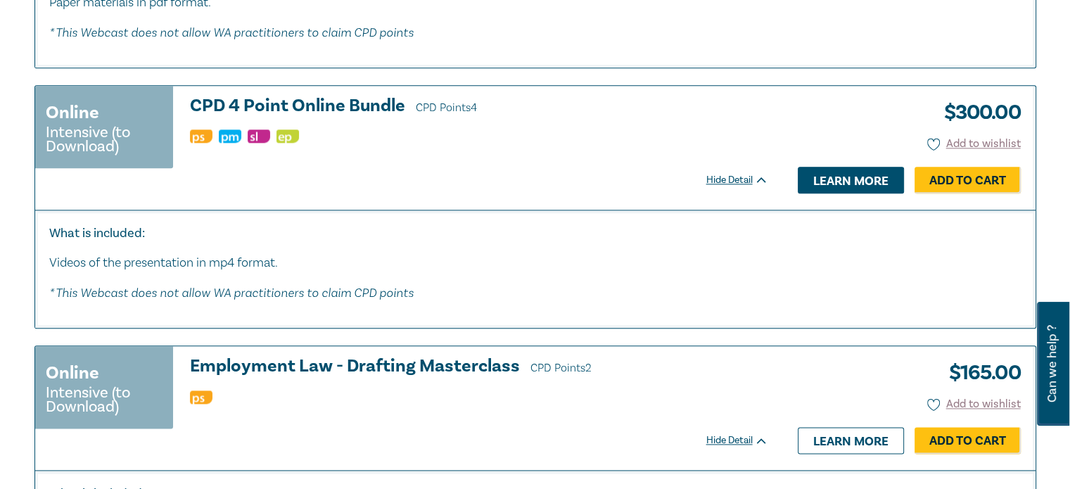
click at [824, 192] on link "Learn more" at bounding box center [851, 180] width 106 height 27
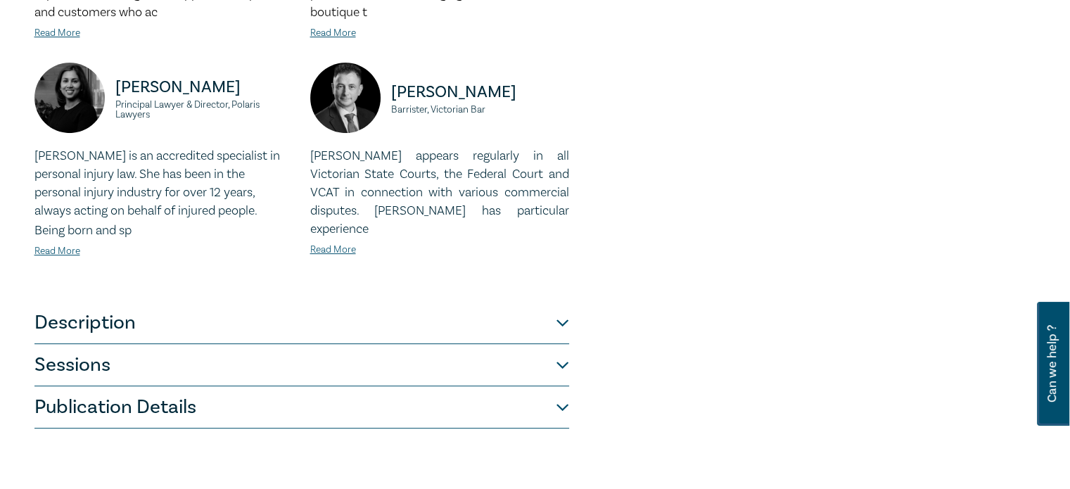
scroll to position [547, 0]
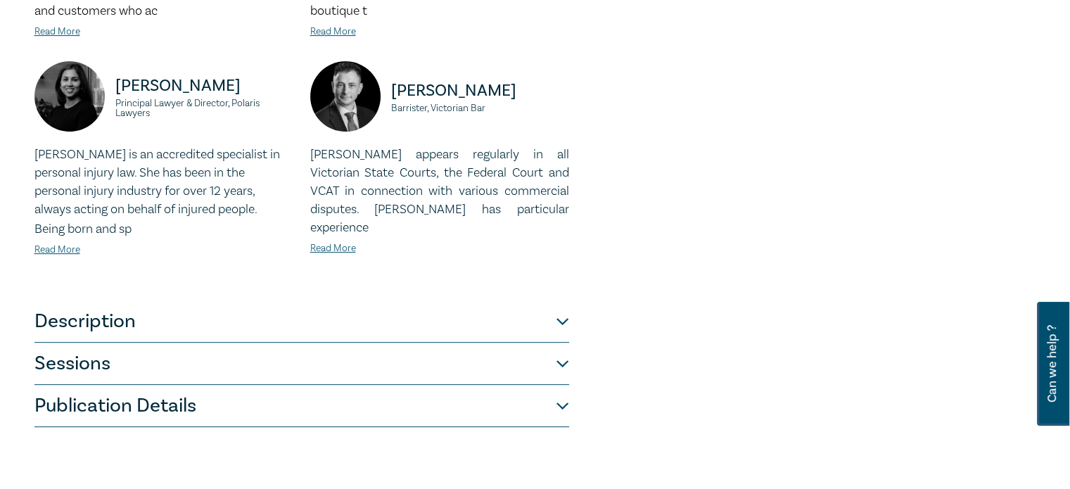
click at [547, 300] on button "Description" at bounding box center [301, 321] width 535 height 42
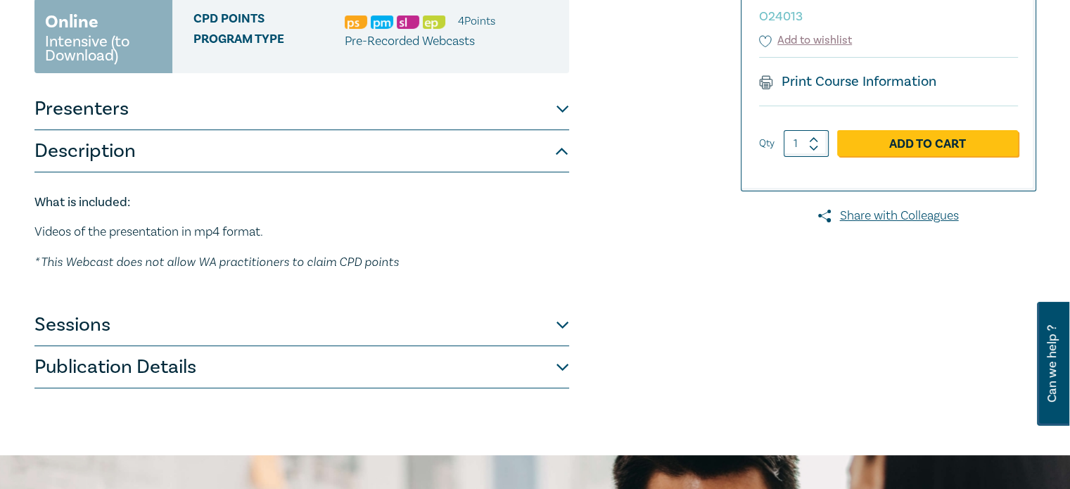
scroll to position [242, 0]
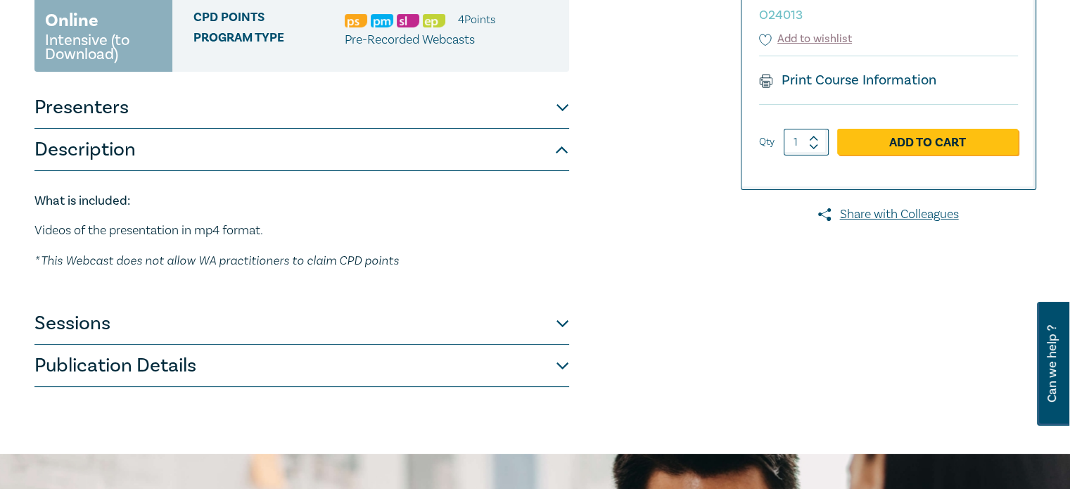
click at [540, 318] on button "Sessions" at bounding box center [301, 324] width 535 height 42
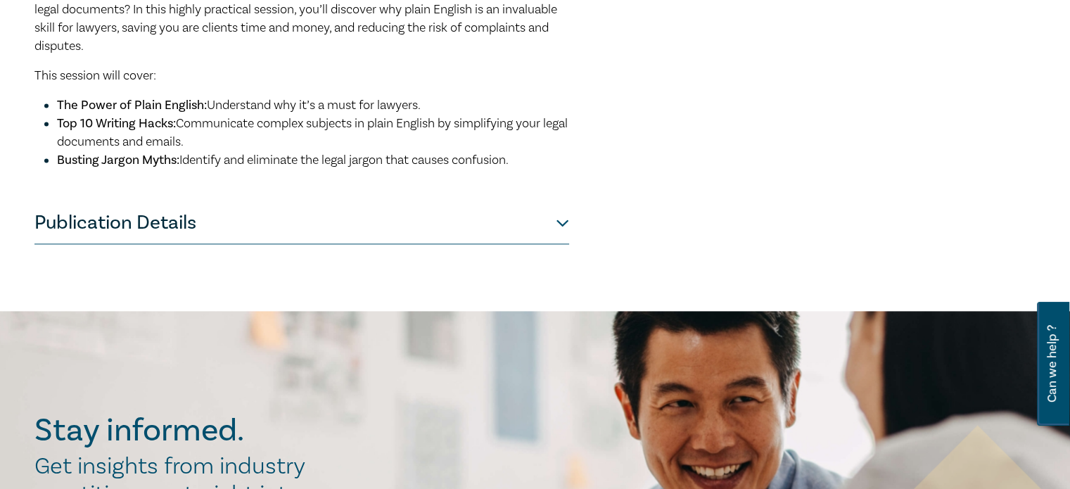
scroll to position [1937, 0]
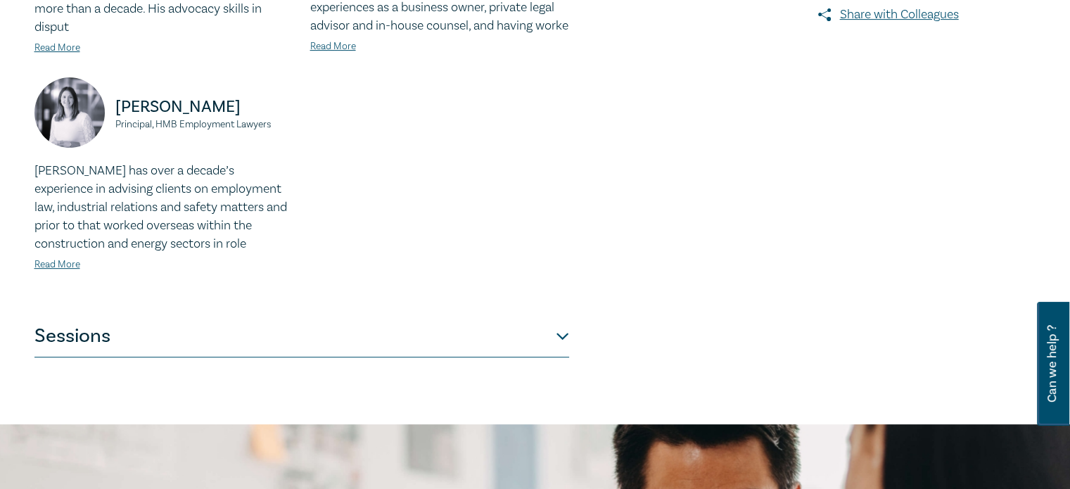
scroll to position [584, 0]
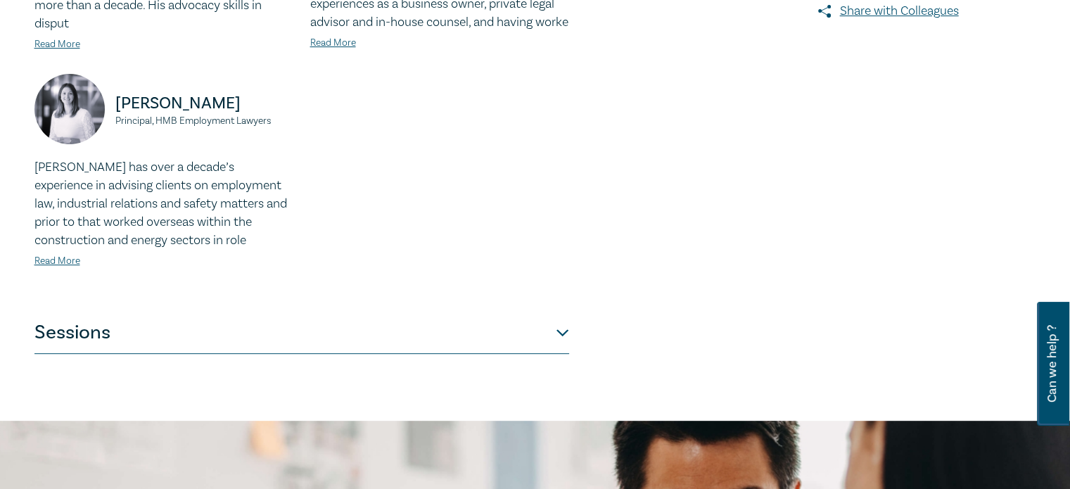
click at [75, 312] on button "Sessions" at bounding box center [301, 333] width 535 height 42
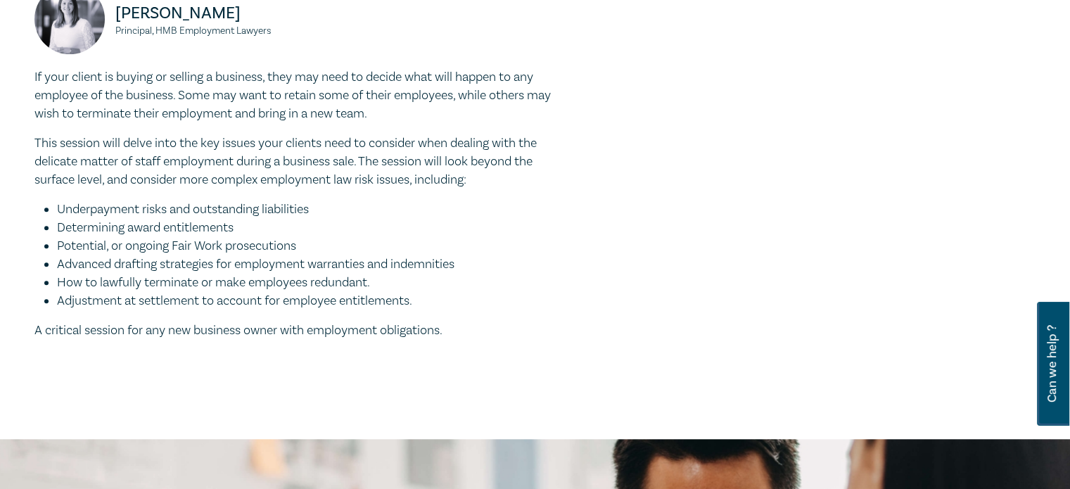
scroll to position [1261, 0]
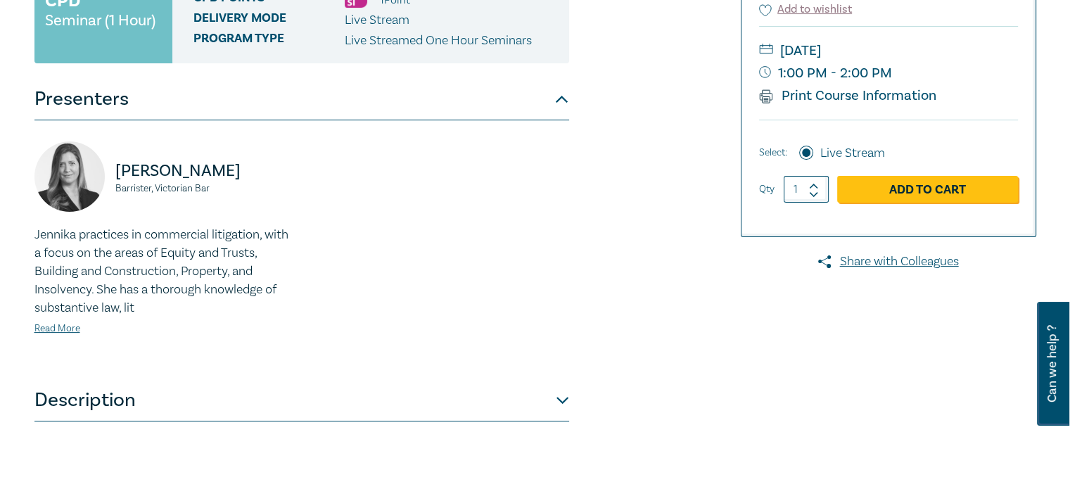
scroll to position [458, 0]
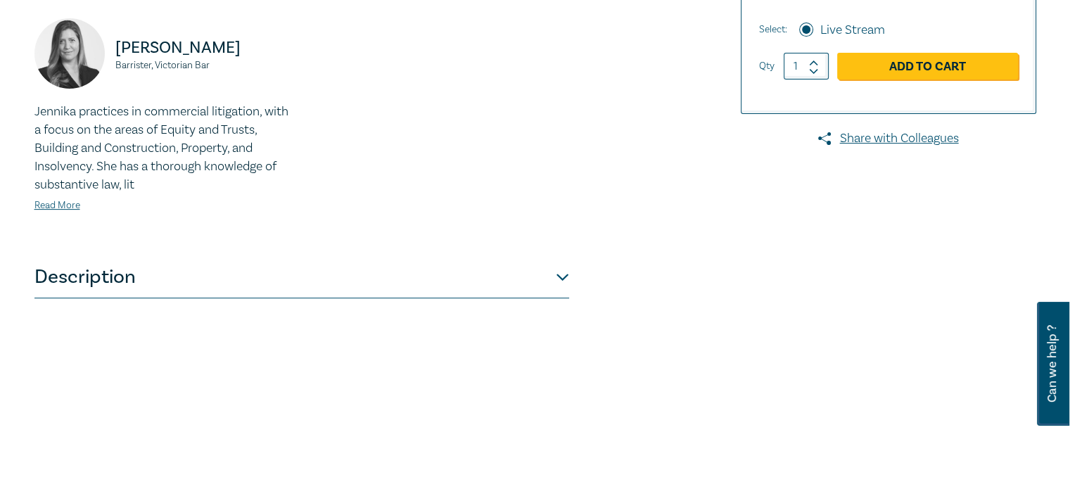
click at [570, 274] on div "Contract Law in [DATE] – Penalties, Unfair Terms & Unconscionable Conduct S2516…" at bounding box center [365, 78] width 679 height 704
click at [560, 275] on button "Description" at bounding box center [301, 277] width 535 height 42
